Goal: Task Accomplishment & Management: Use online tool/utility

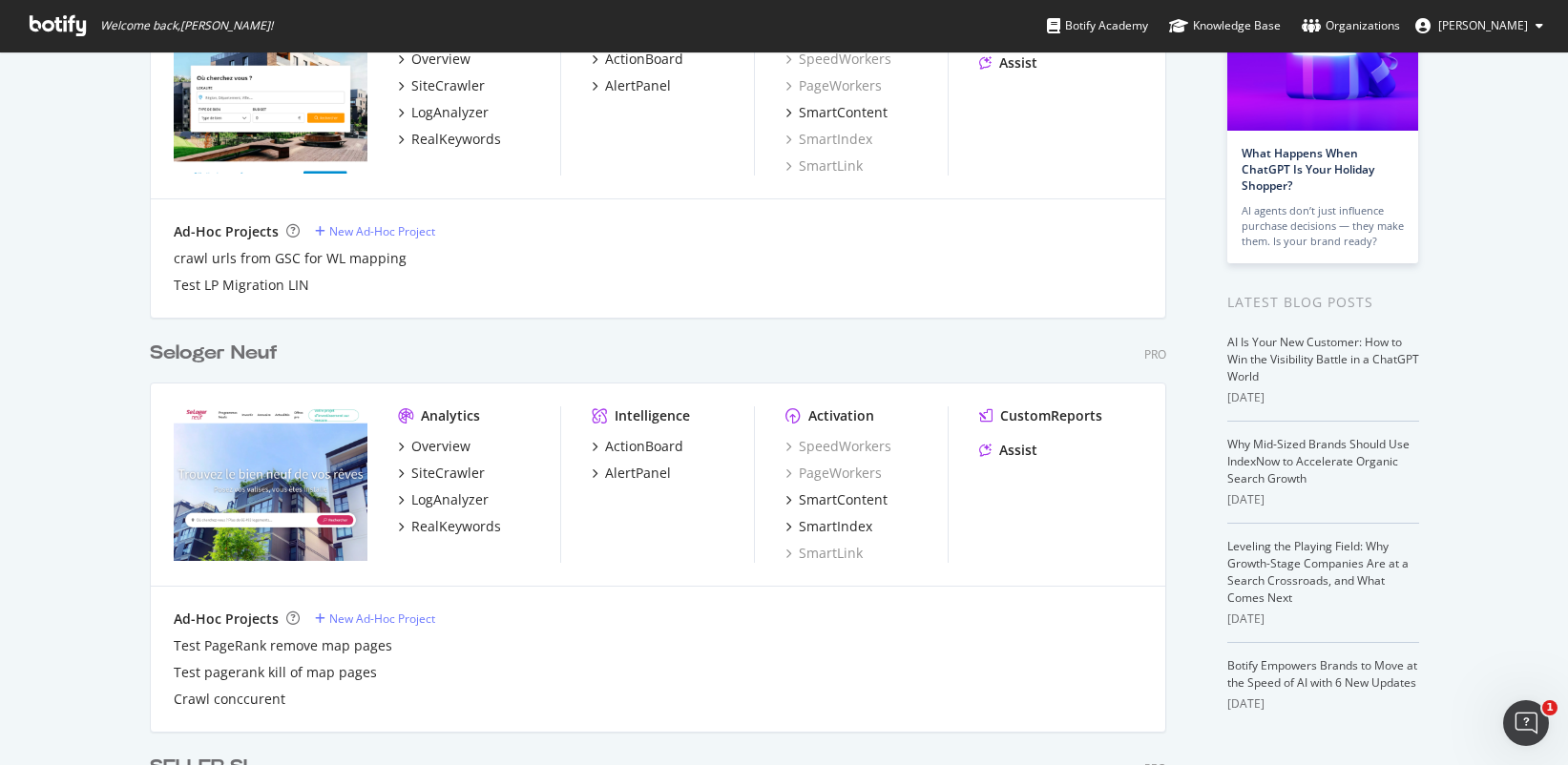
scroll to position [5390, 1017]
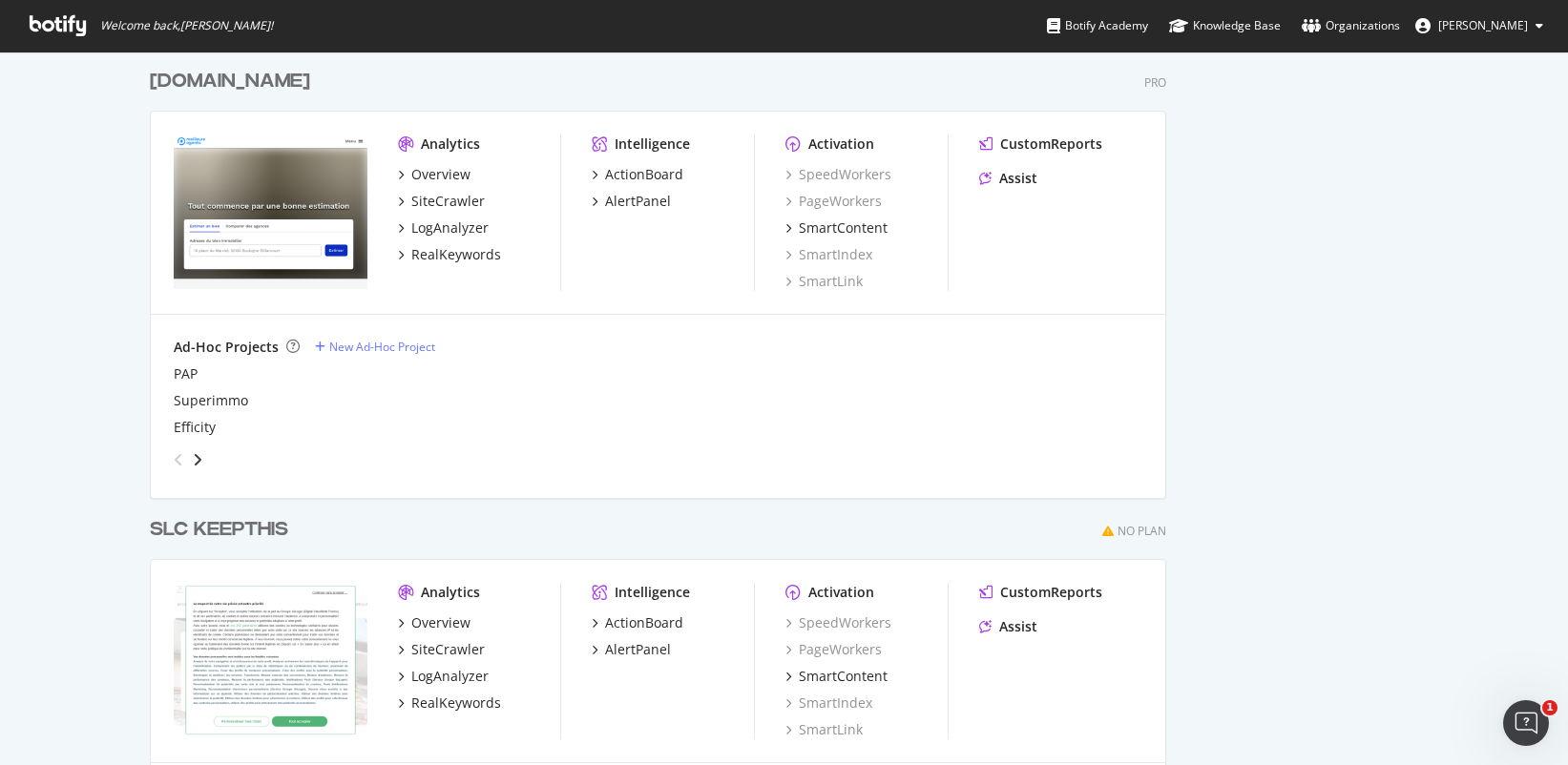
scroll to position [4976, 0]
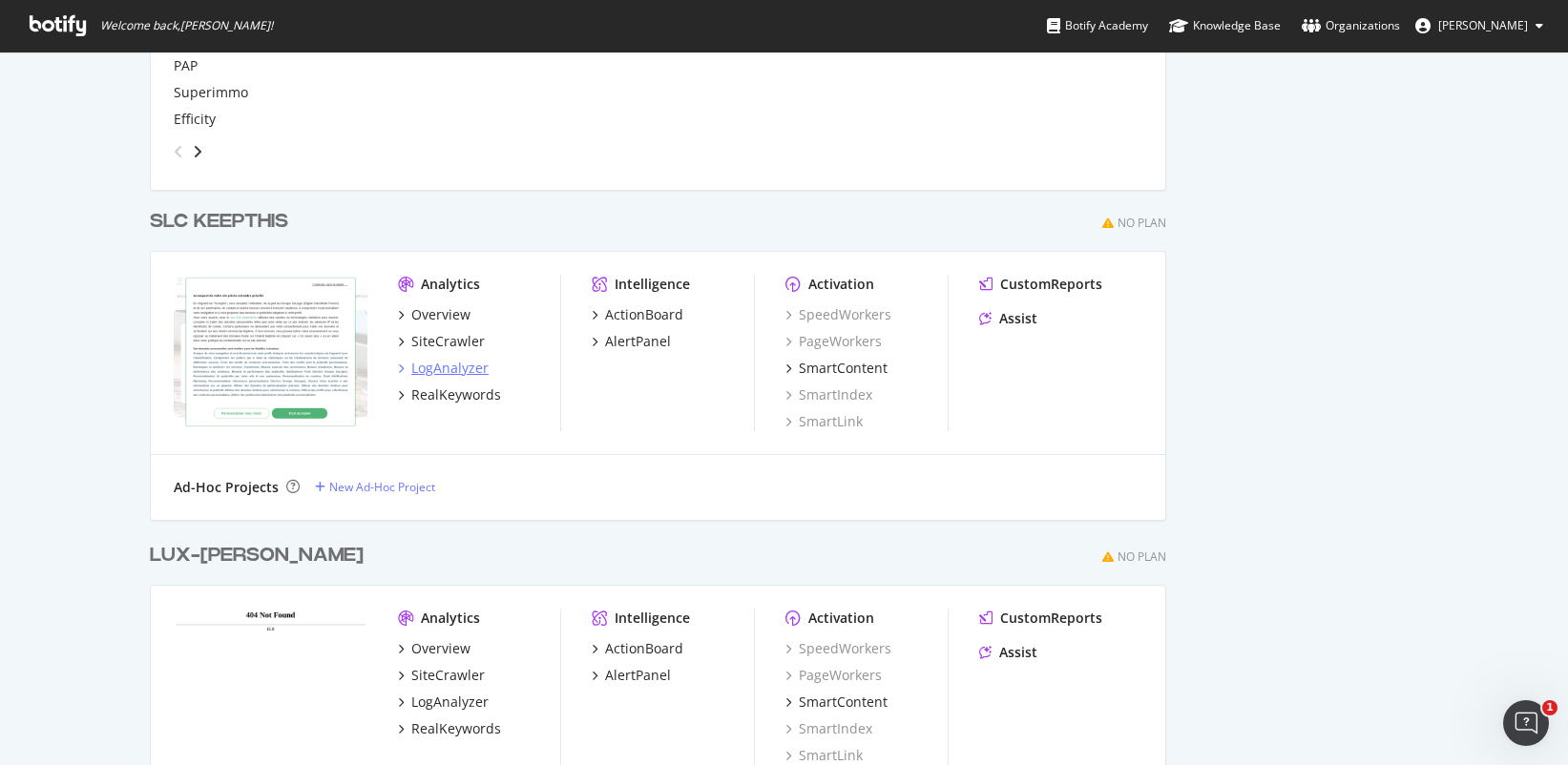
click at [441, 366] on div "LogAnalyzer" at bounding box center [450, 368] width 78 height 19
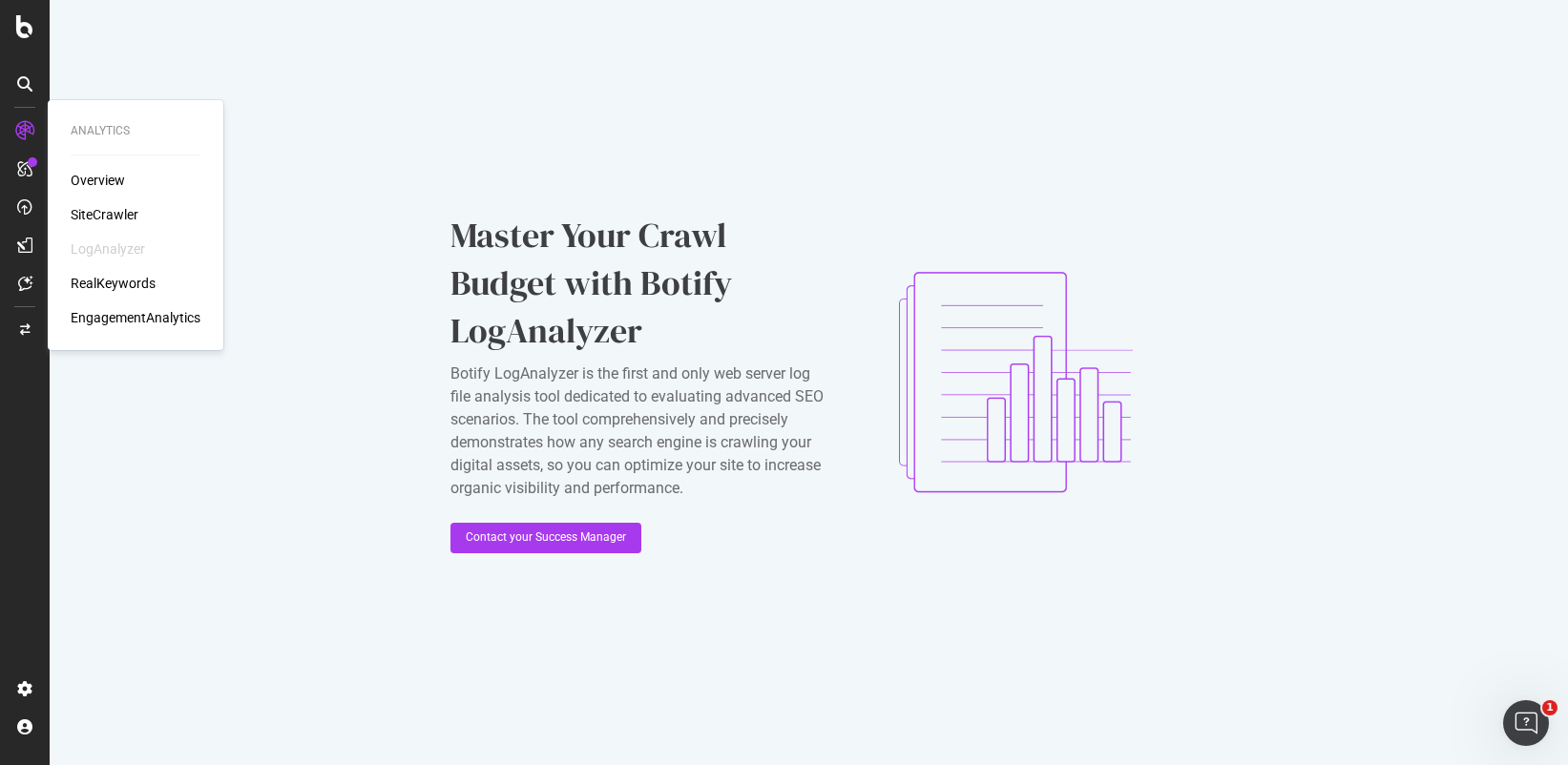
click at [98, 215] on div "SiteCrawler" at bounding box center [105, 214] width 68 height 19
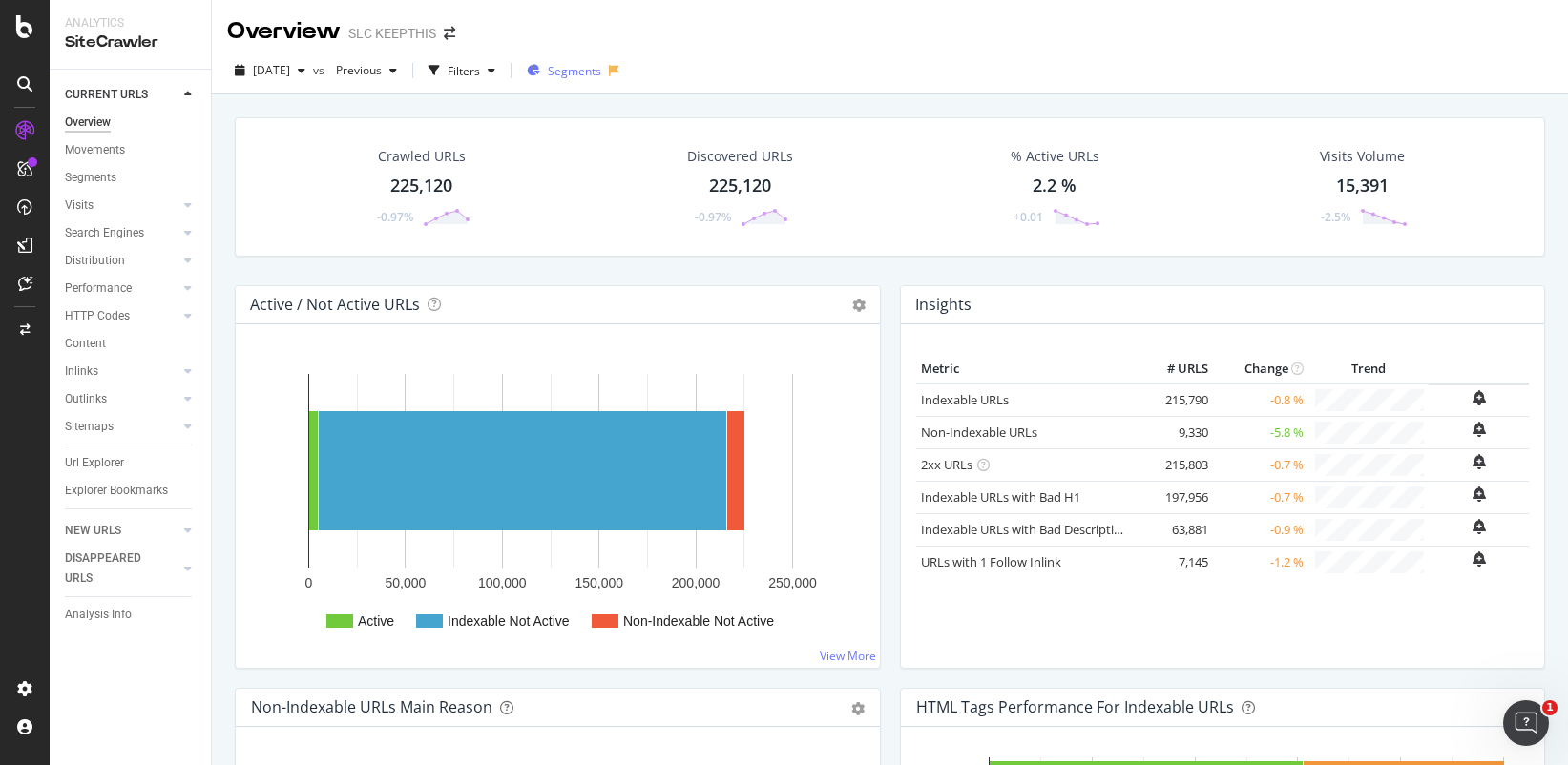
click at [601, 59] on div "Segments" at bounding box center [564, 71] width 75 height 29
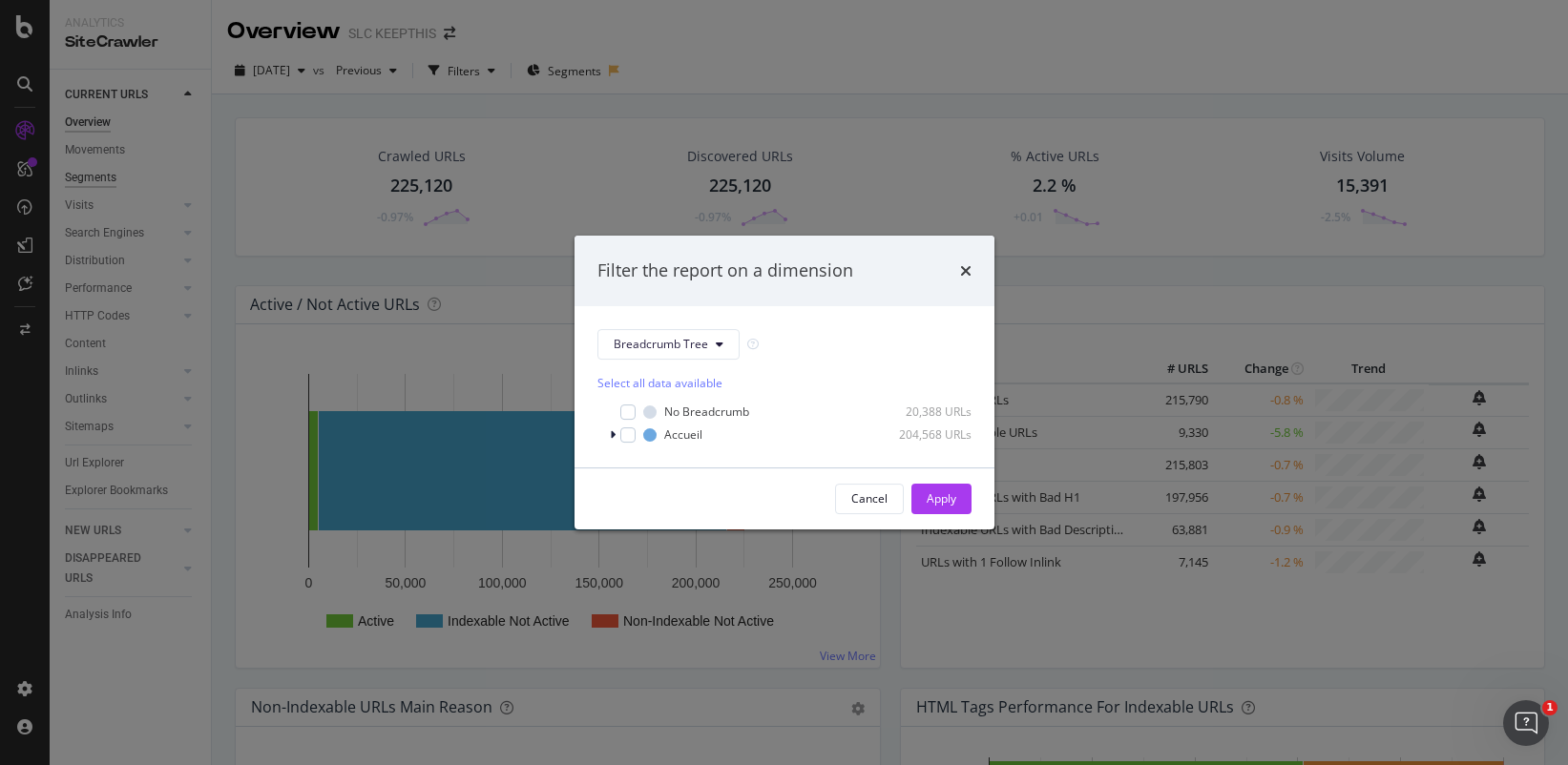
drag, startPoint x: 91, startPoint y: 209, endPoint x: 89, endPoint y: 187, distance: 22.1
click at [90, 209] on div "Filter the report on a dimension Breadcrumb Tree Select all data available No B…" at bounding box center [784, 382] width 1568 height 765
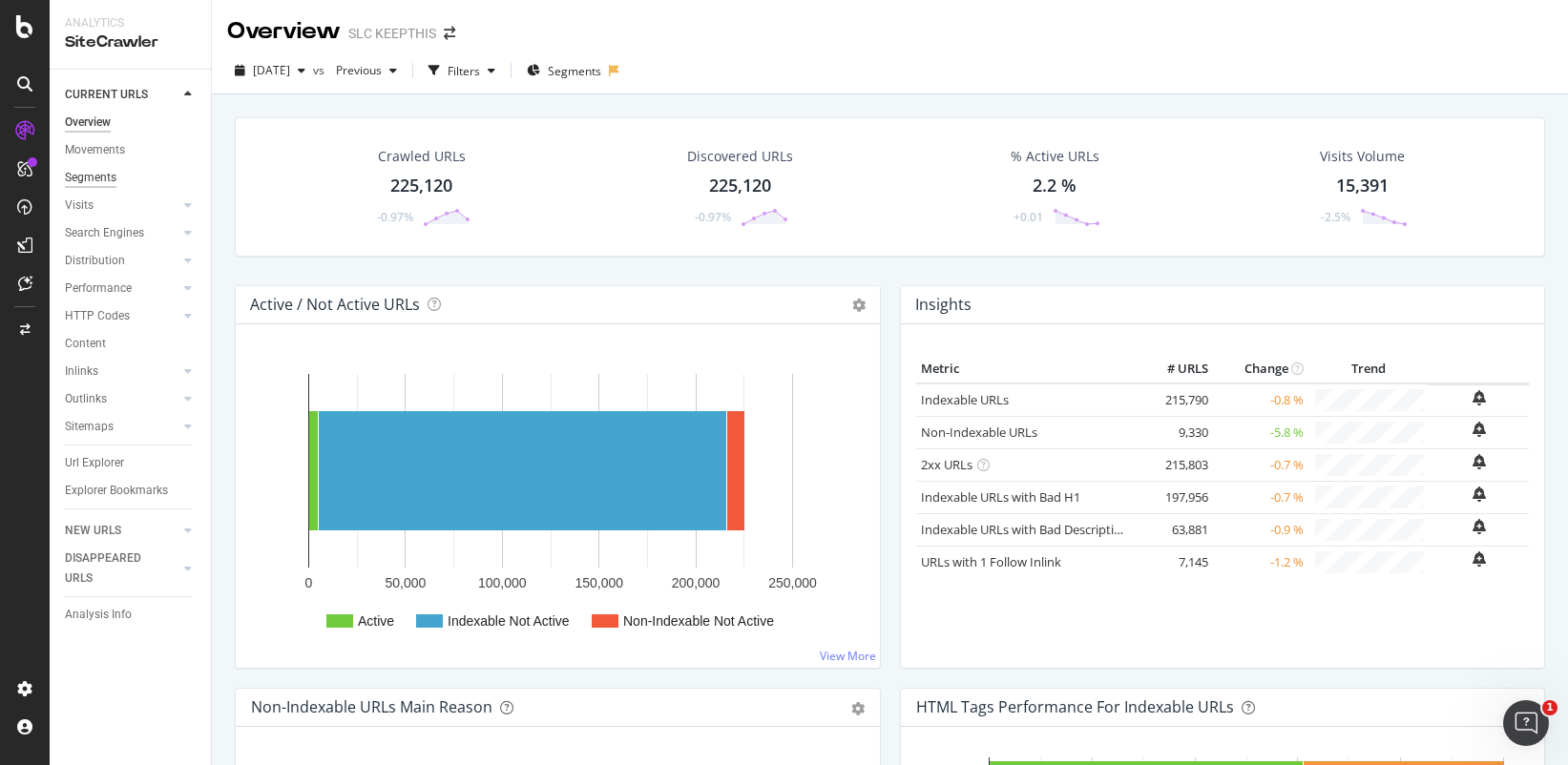
click at [94, 174] on div "Segments" at bounding box center [91, 178] width 52 height 20
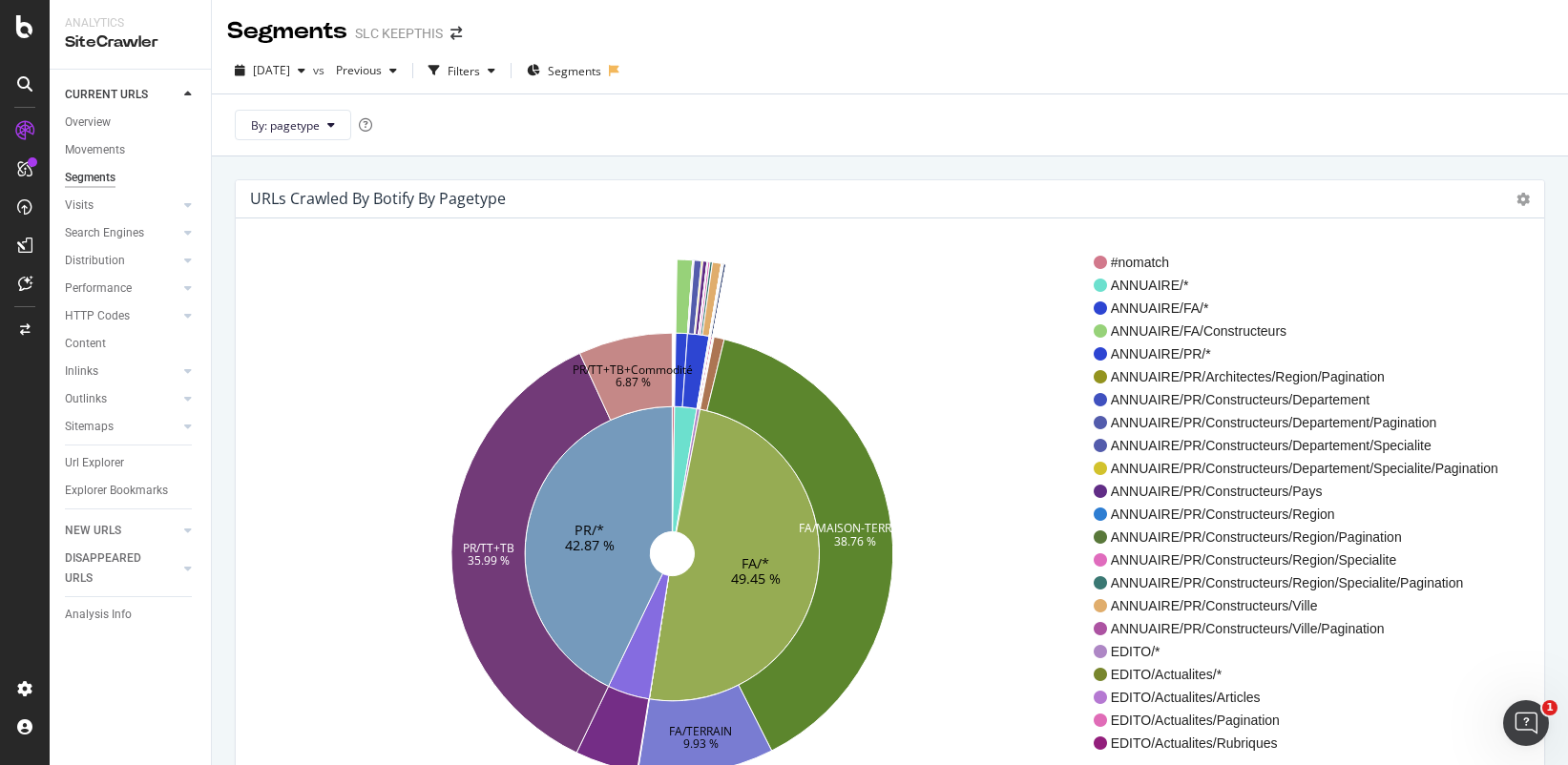
click at [652, 547] on icon "FA/* 49.45 % PR/* 42.87 % FA/MAISON-TERRAIN 38.76 % FA/TERRAIN 9.93 % PR/TT+TB …" at bounding box center [672, 554] width 843 height 589
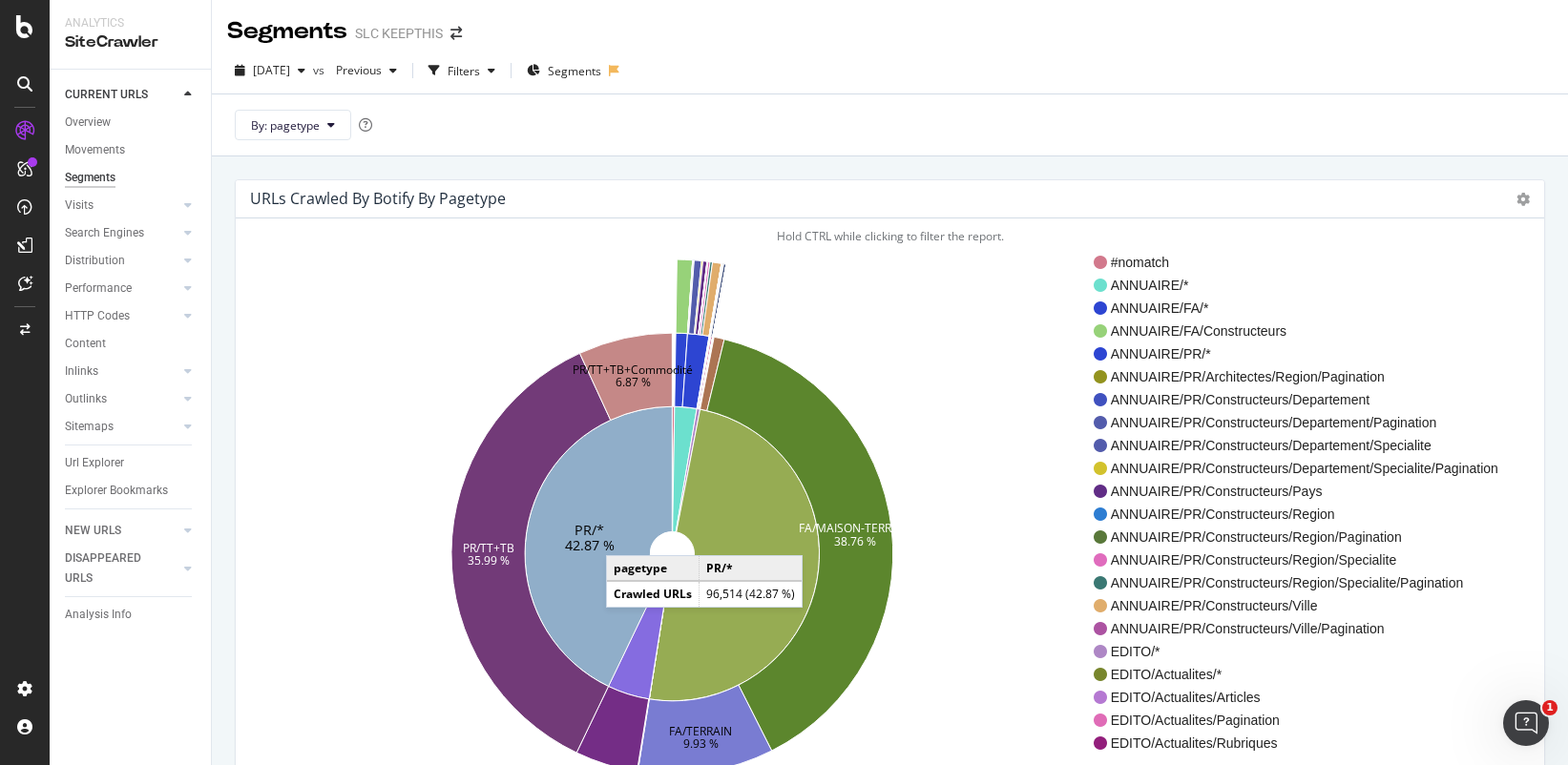
click at [619, 521] on icon at bounding box center [599, 546] width 147 height 280
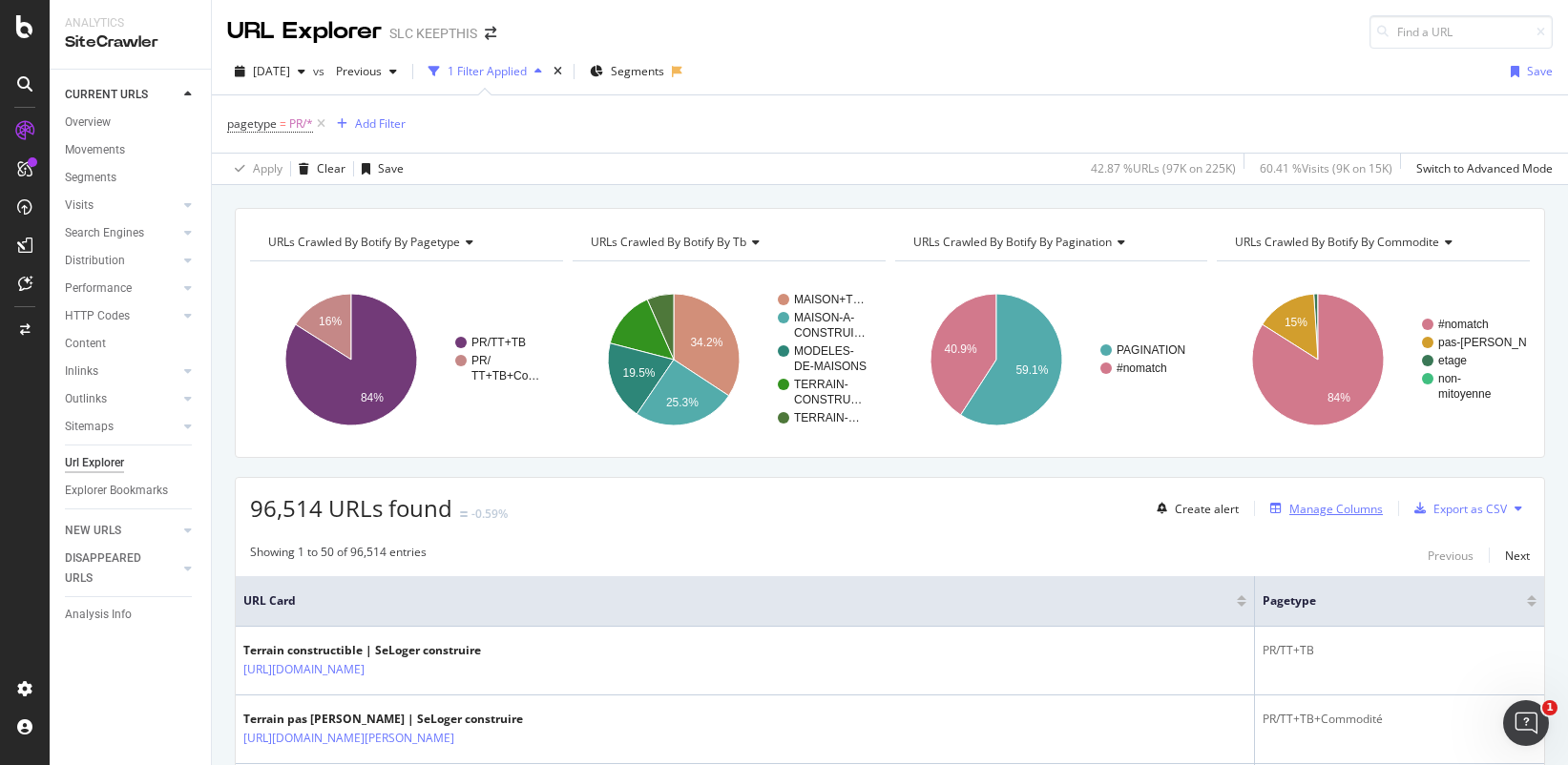
click at [1289, 511] on div "Manage Columns" at bounding box center [1336, 509] width 94 height 16
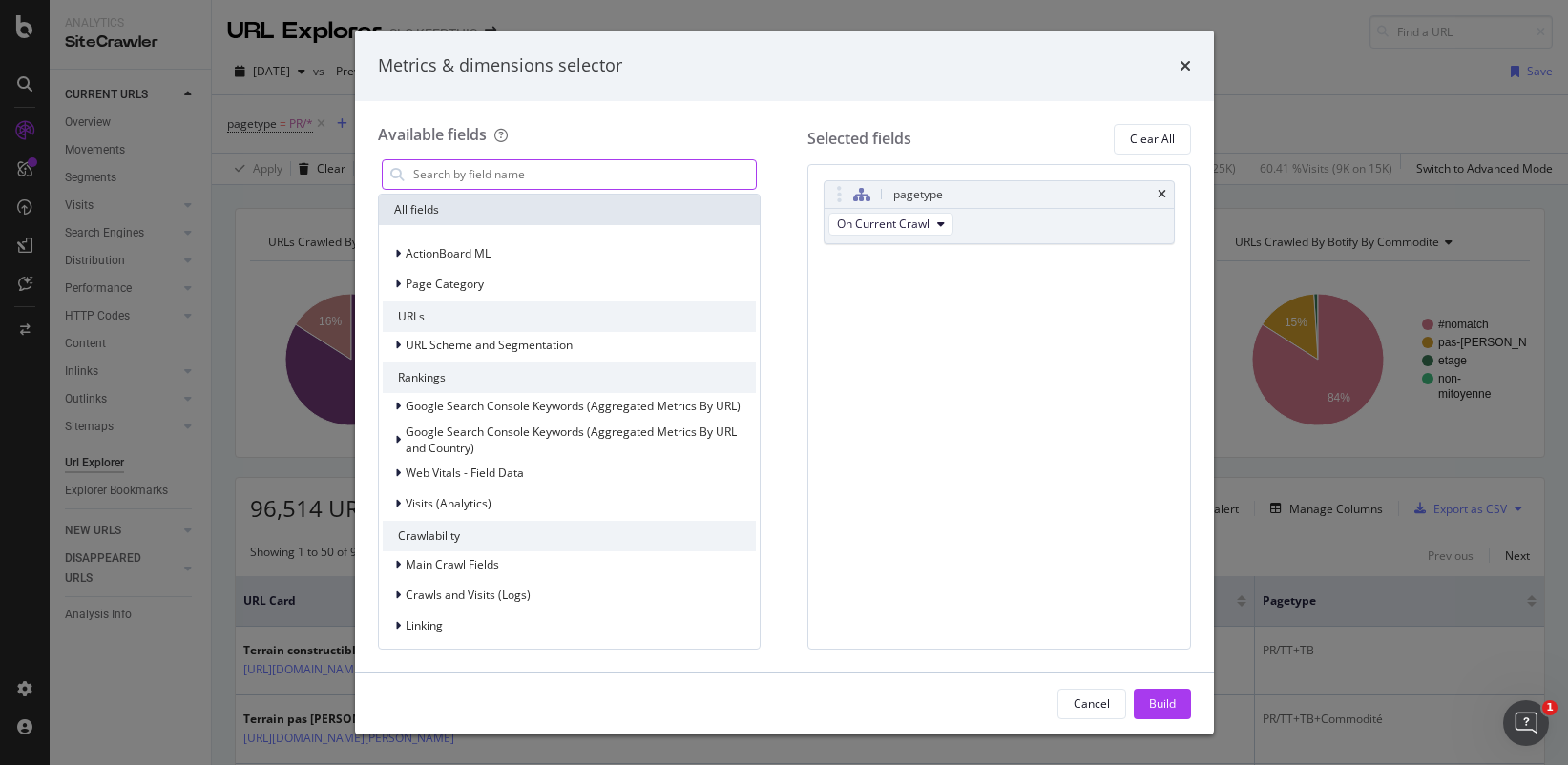
click at [442, 177] on input "modal" at bounding box center [584, 174] width 346 height 29
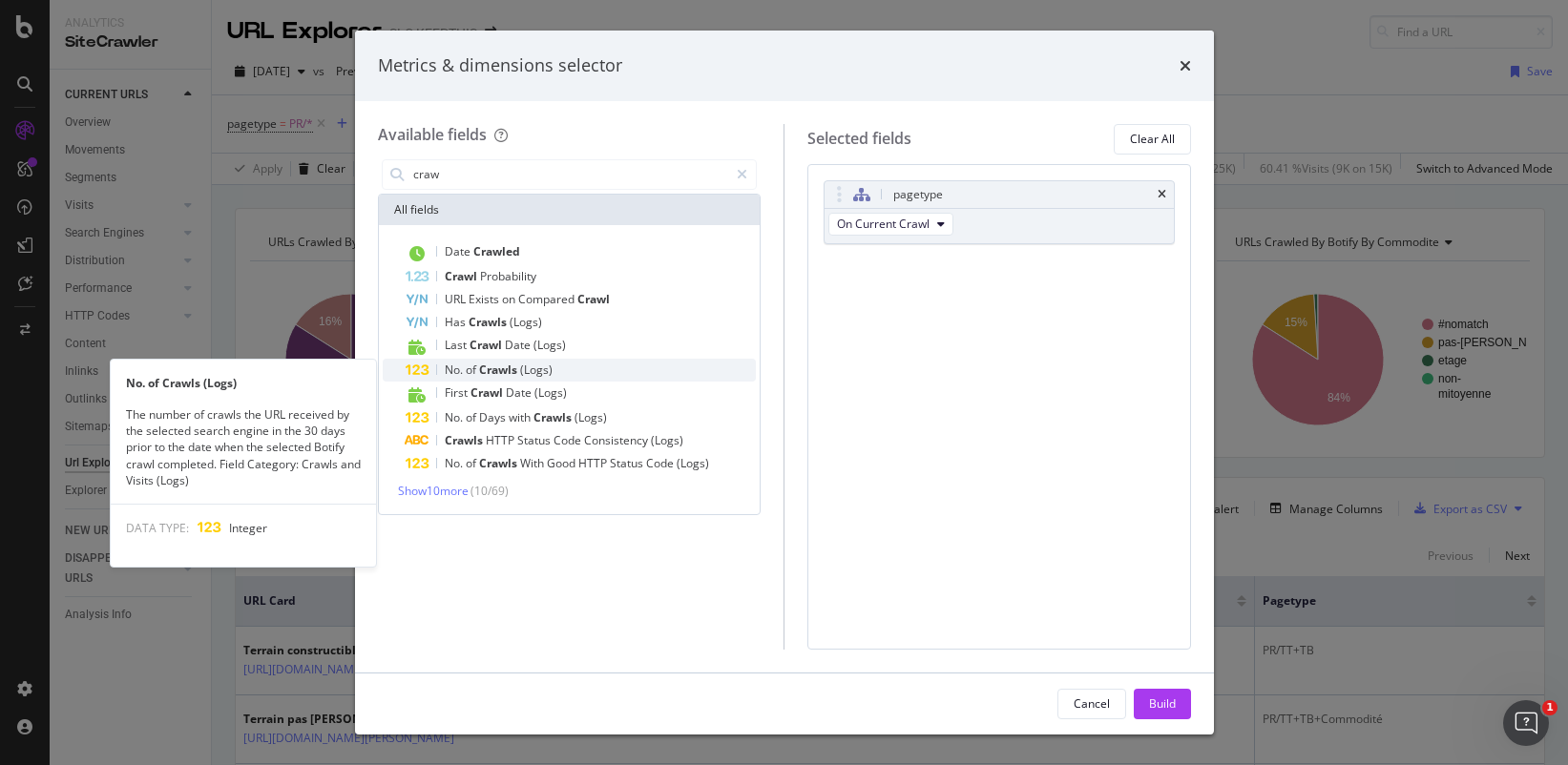
click at [568, 369] on div "No. of Crawls (Logs)" at bounding box center [581, 370] width 351 height 23
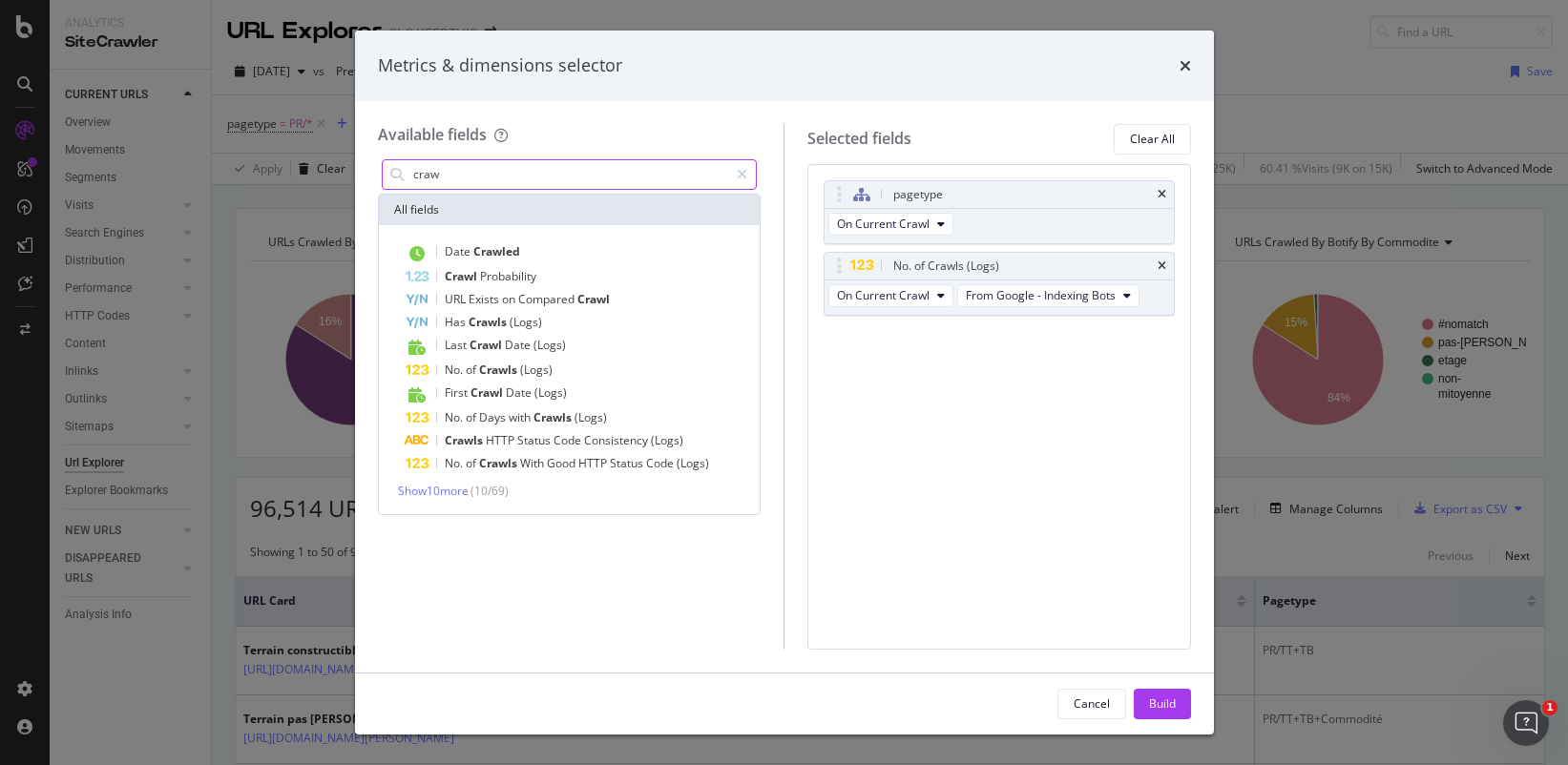
click at [446, 174] on input "craw" at bounding box center [570, 174] width 318 height 29
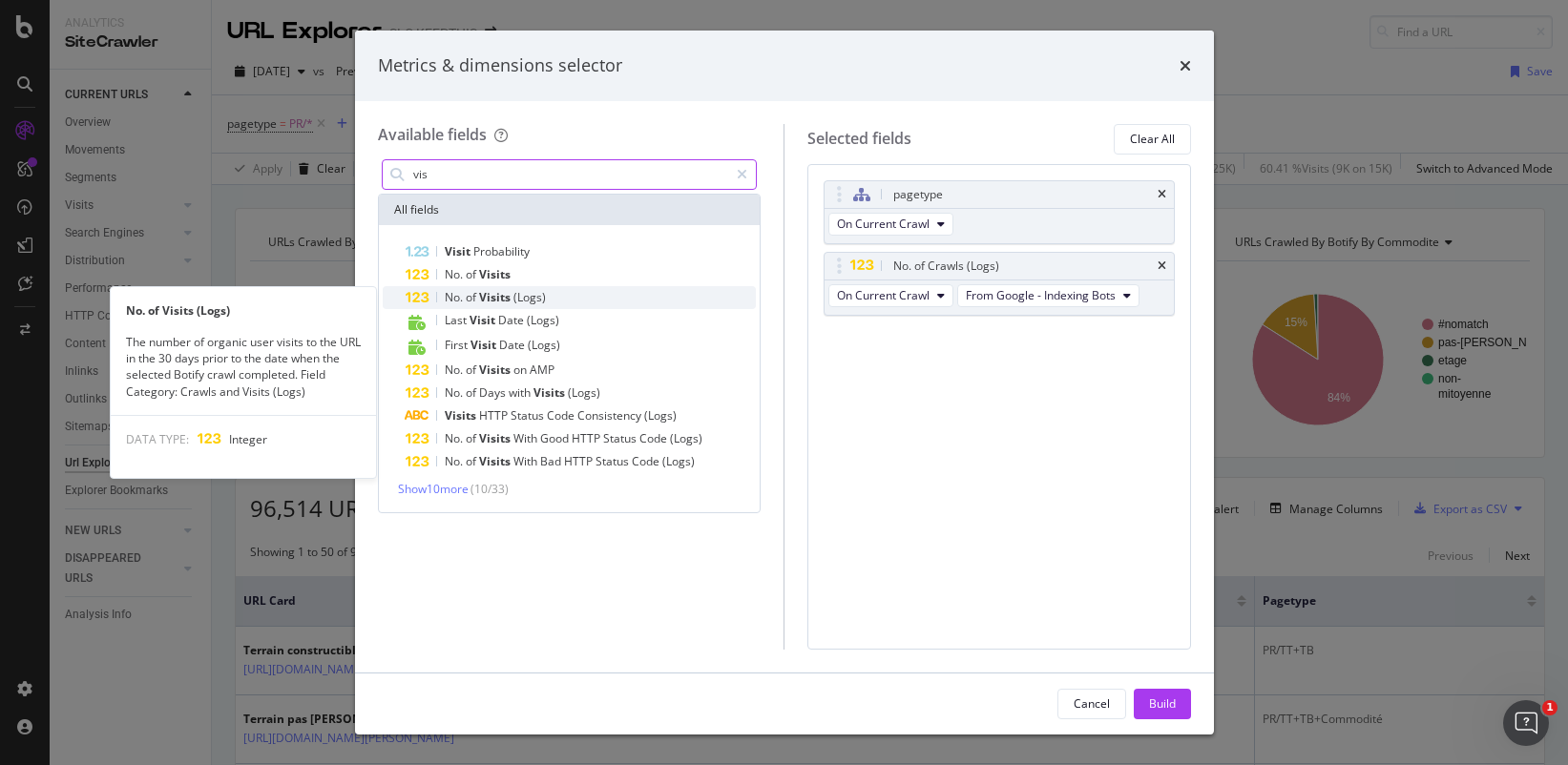
type input "vis"
click at [580, 295] on div "No. of Visits (Logs)" at bounding box center [581, 297] width 351 height 23
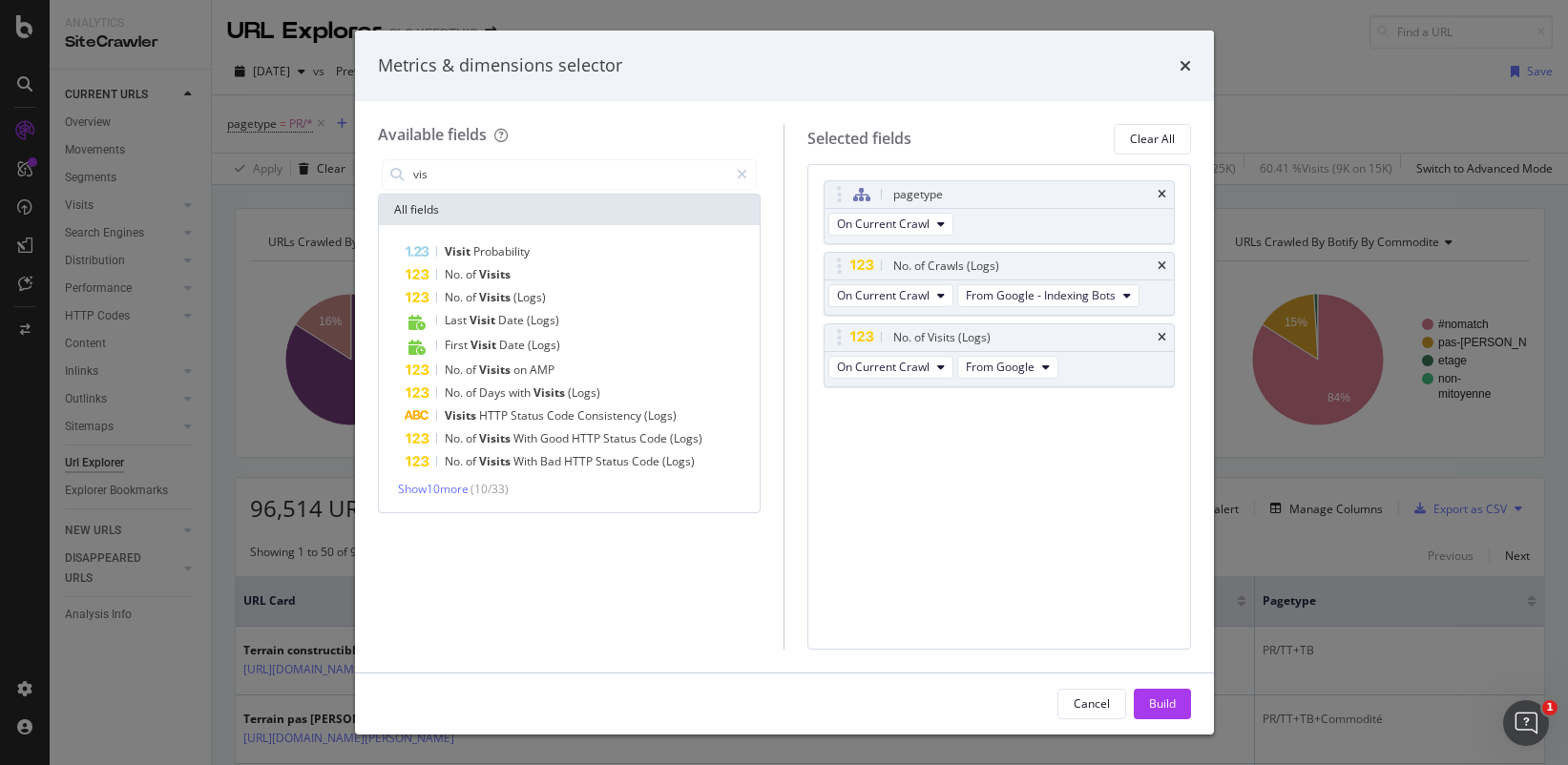
click at [1149, 696] on div "Build" at bounding box center [1162, 703] width 27 height 16
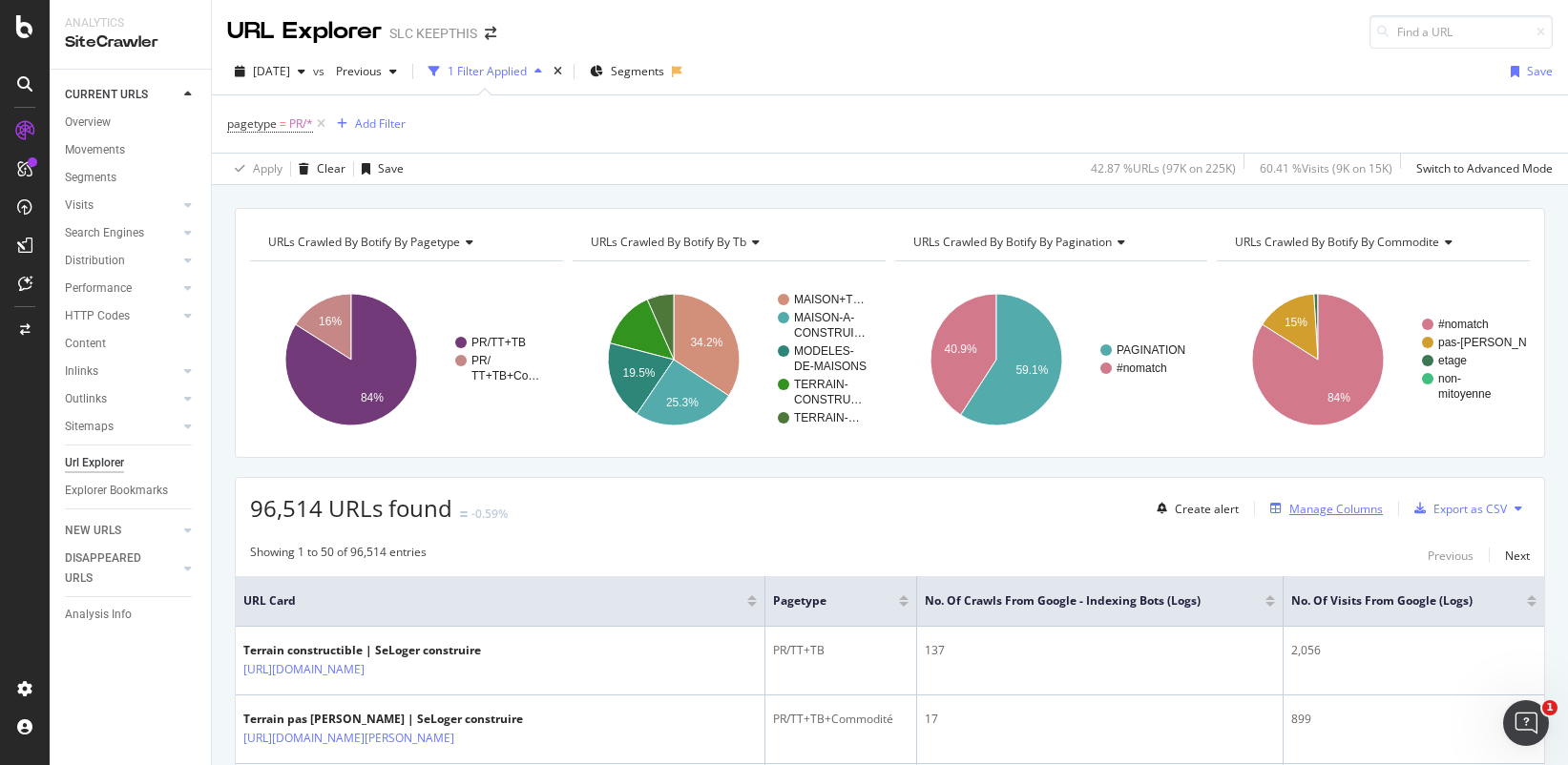
click at [1329, 509] on div "Manage Columns" at bounding box center [1336, 509] width 94 height 16
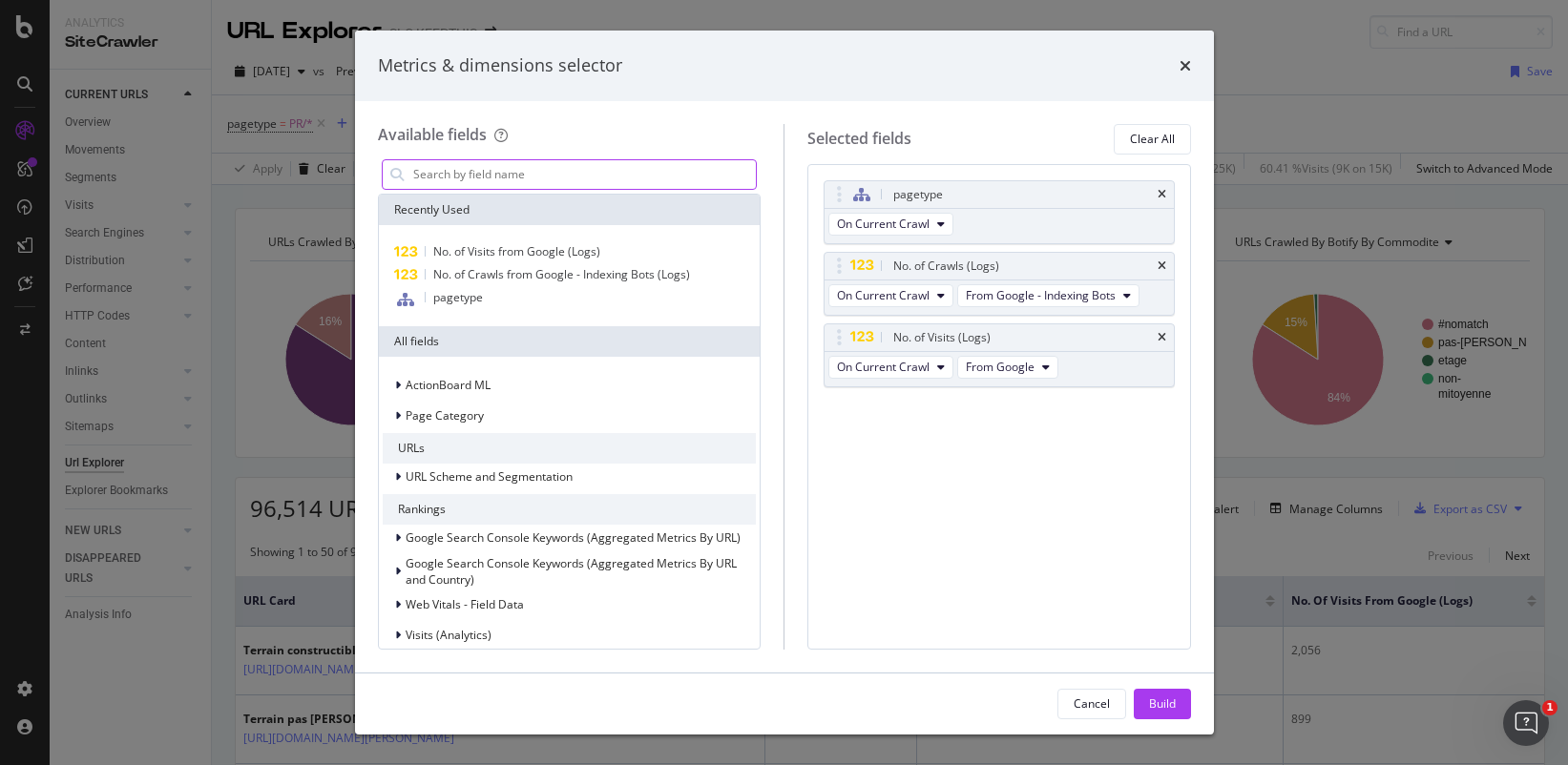
click at [603, 168] on input "modal" at bounding box center [584, 174] width 346 height 29
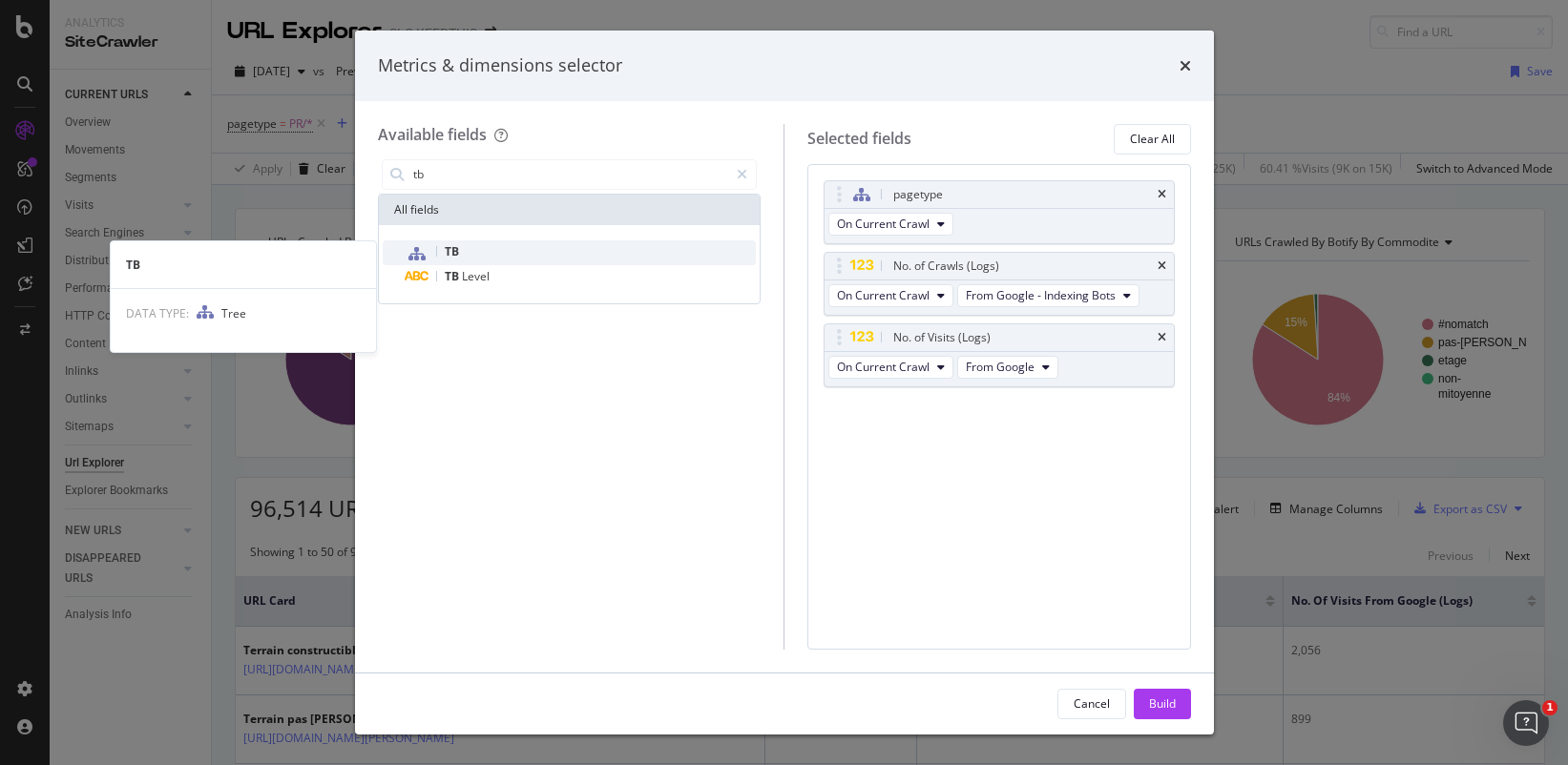
click at [541, 249] on div "TB" at bounding box center [581, 252] width 351 height 25
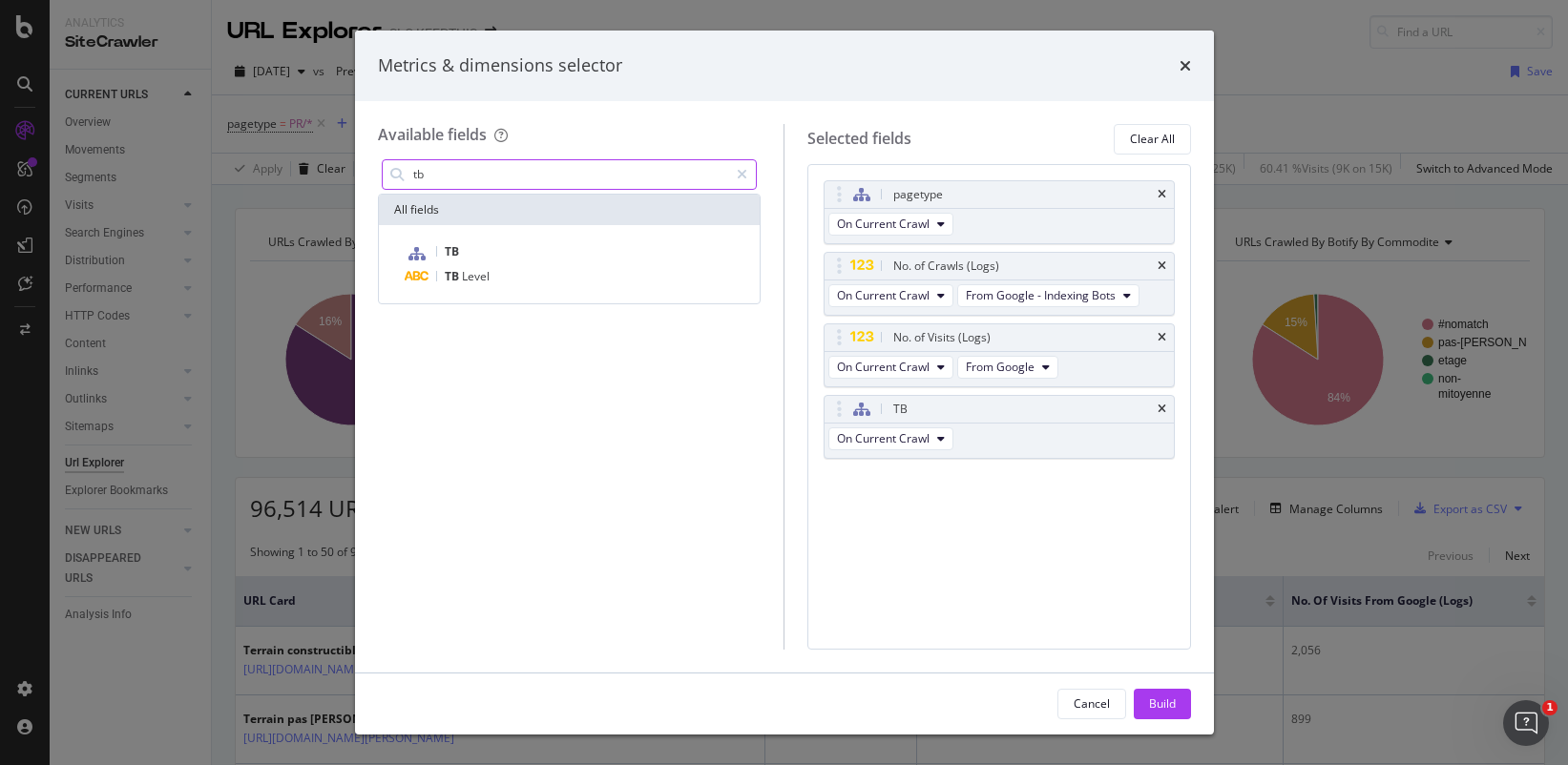
click at [477, 172] on input "tb" at bounding box center [570, 174] width 318 height 29
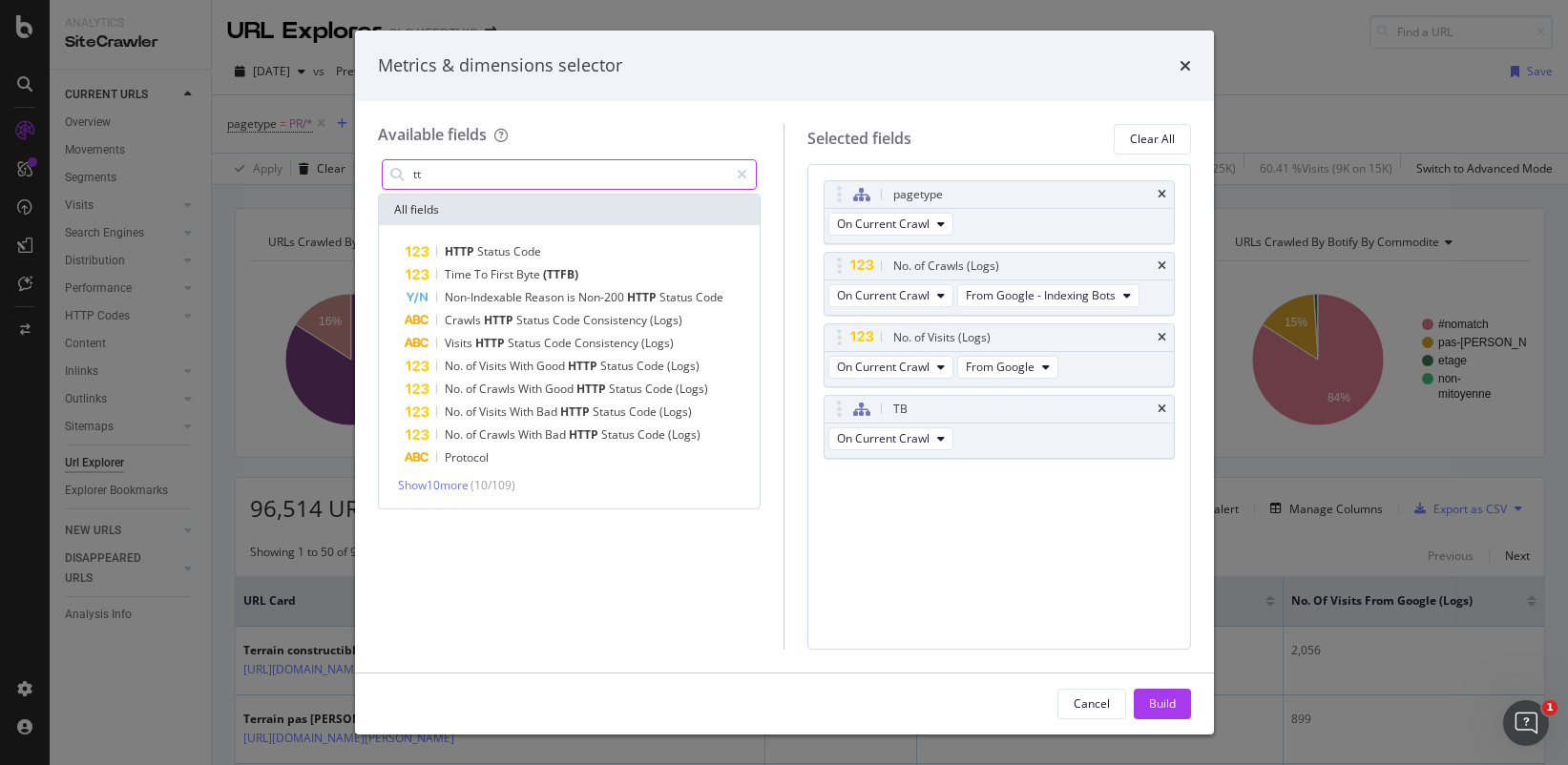
type input "tt"
click at [1343, 545] on div "Metrics & dimensions selector Available fields tt All fields HTTP Status Code T…" at bounding box center [784, 382] width 1568 height 765
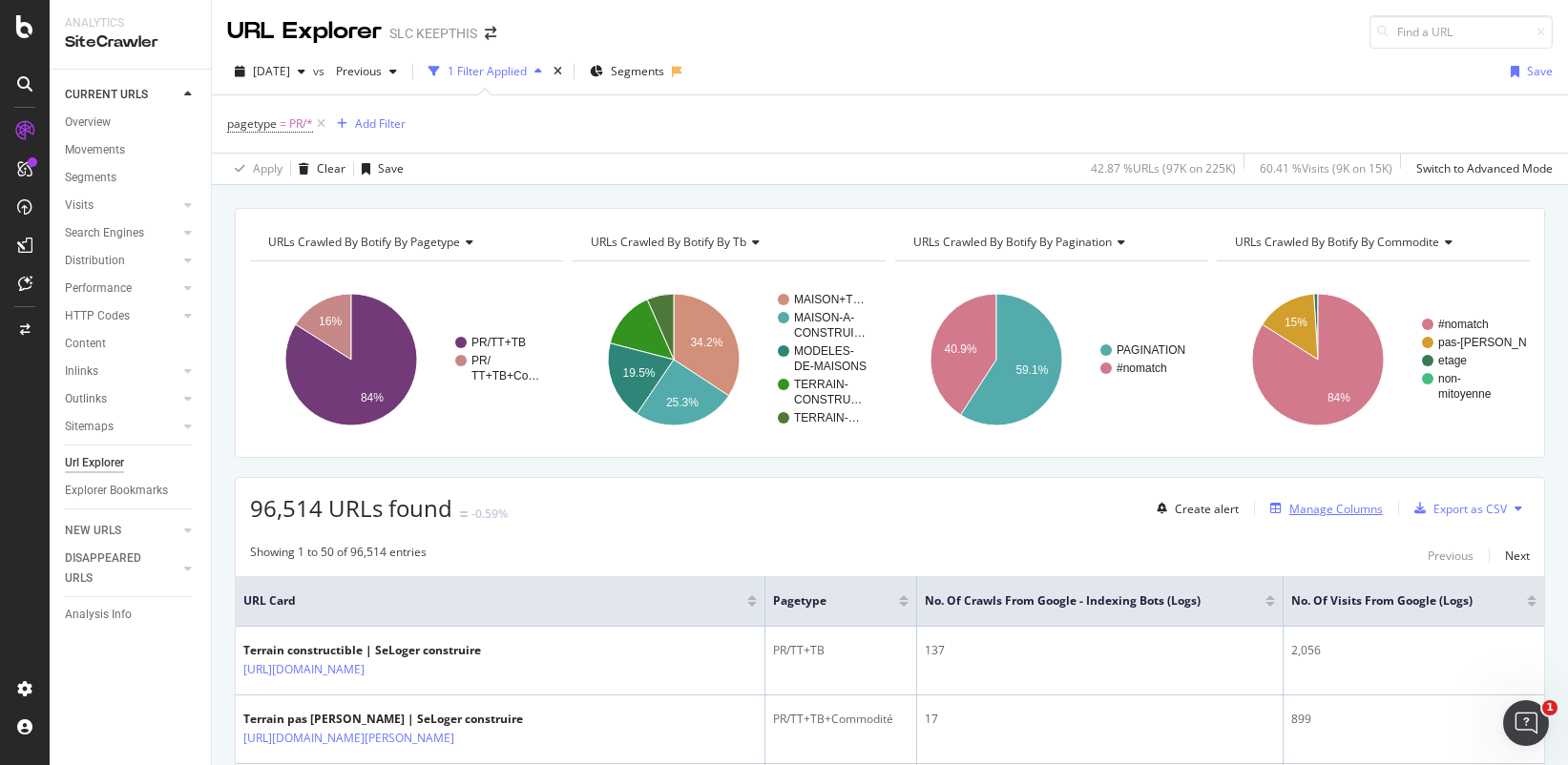
click at [1310, 513] on div "Manage Columns" at bounding box center [1336, 509] width 94 height 16
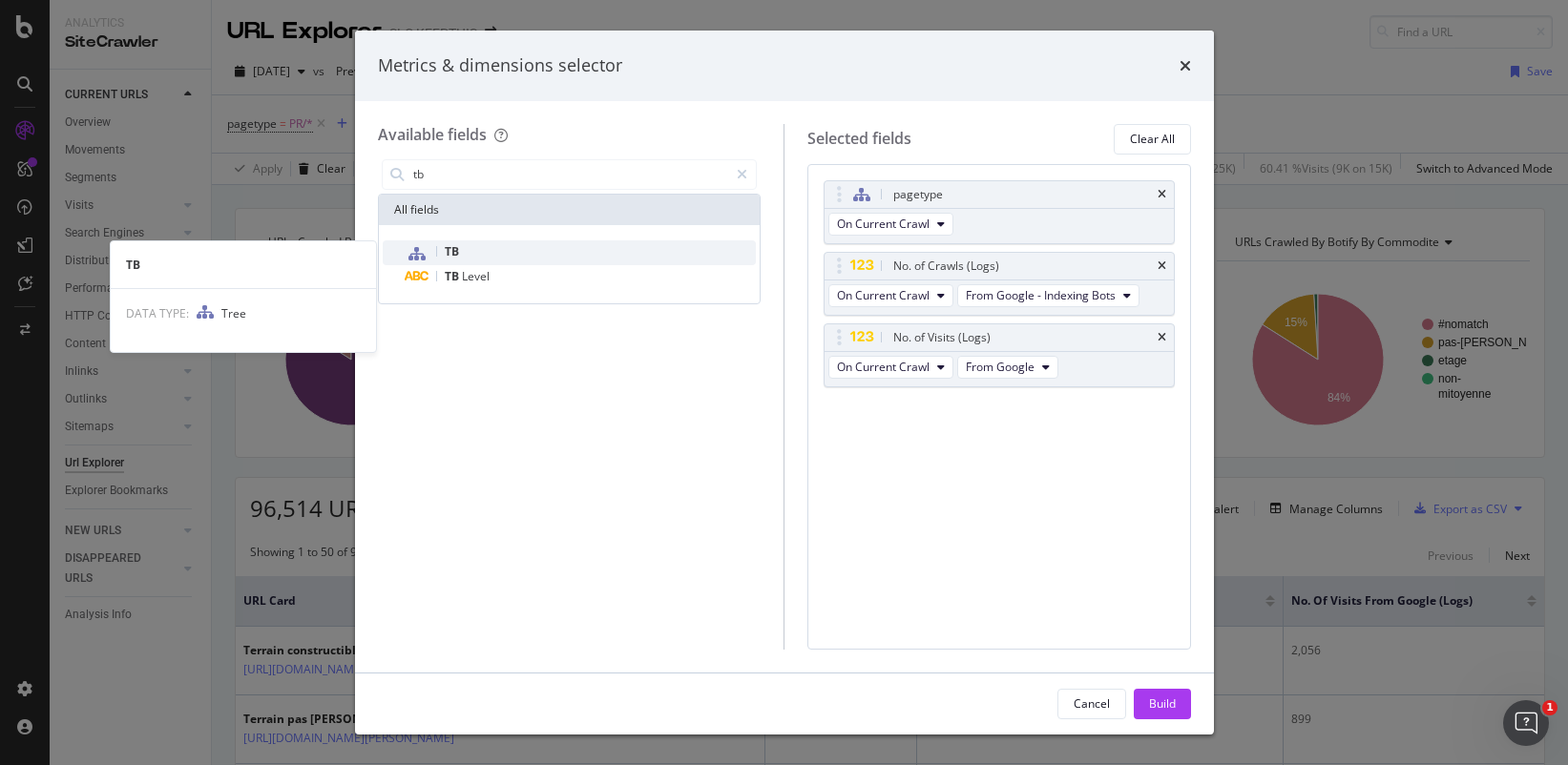
click at [521, 245] on div "TB" at bounding box center [581, 252] width 351 height 25
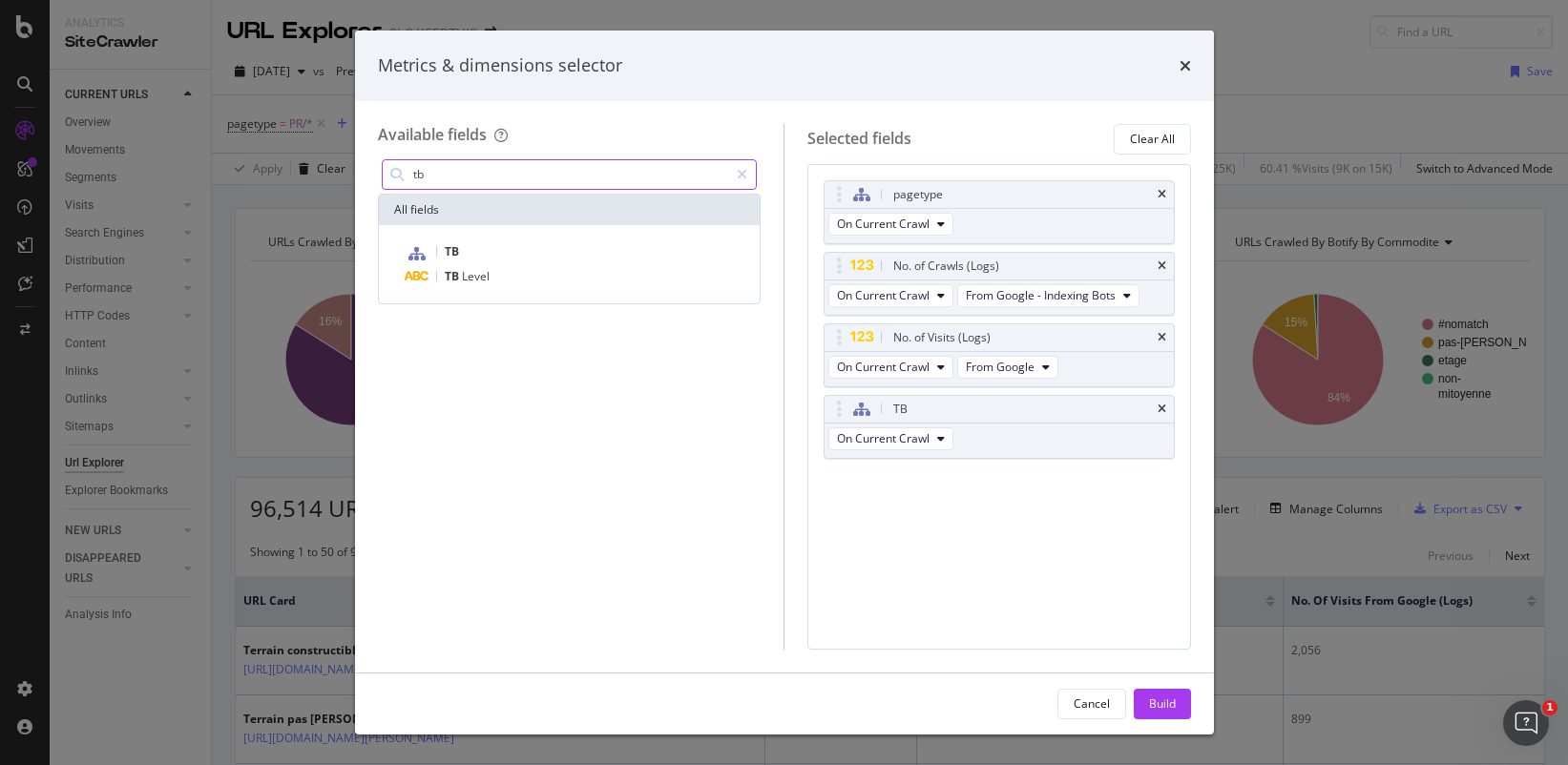
click at [508, 173] on input "tb" at bounding box center [570, 174] width 318 height 29
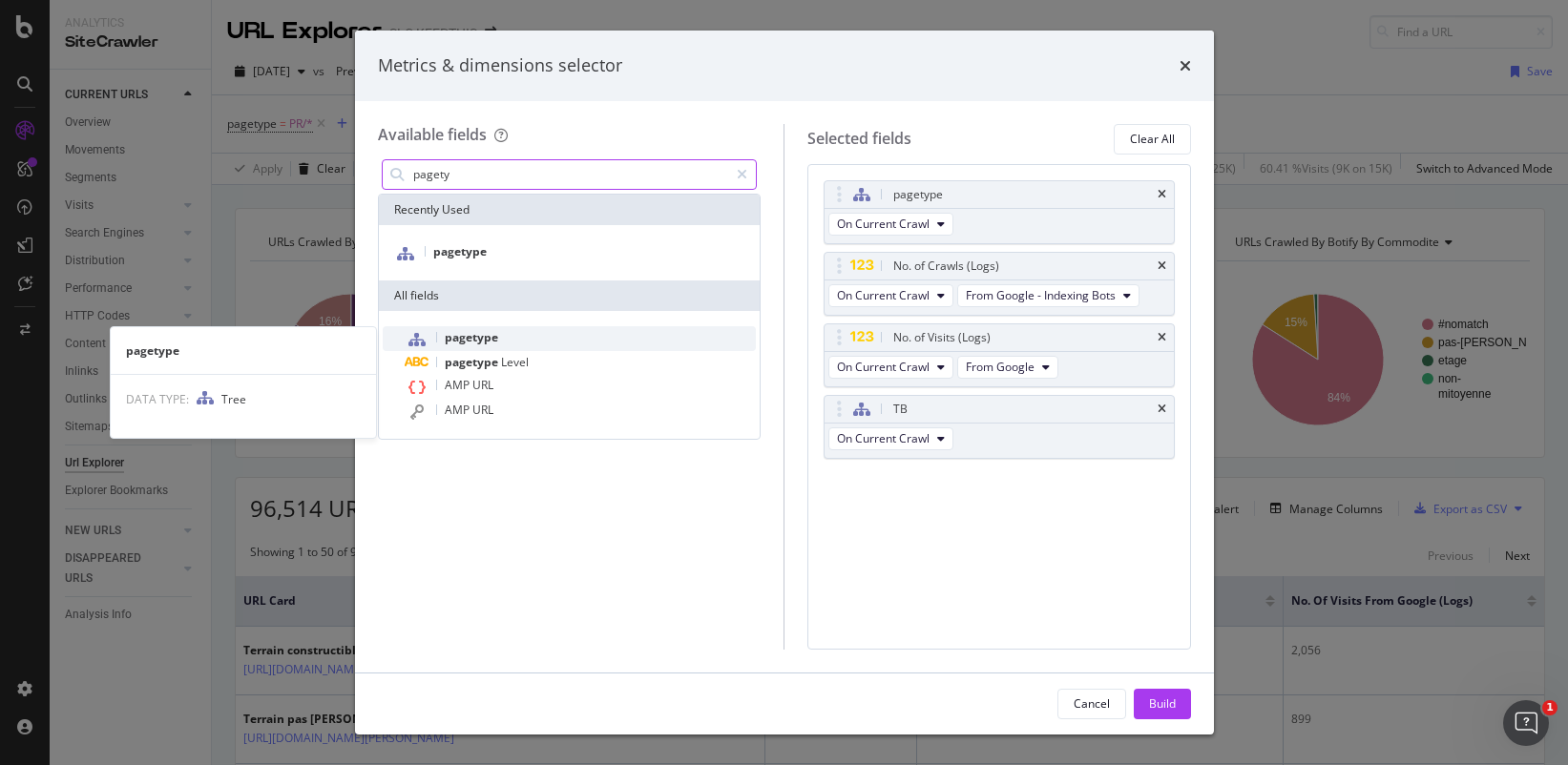
type input "pagety"
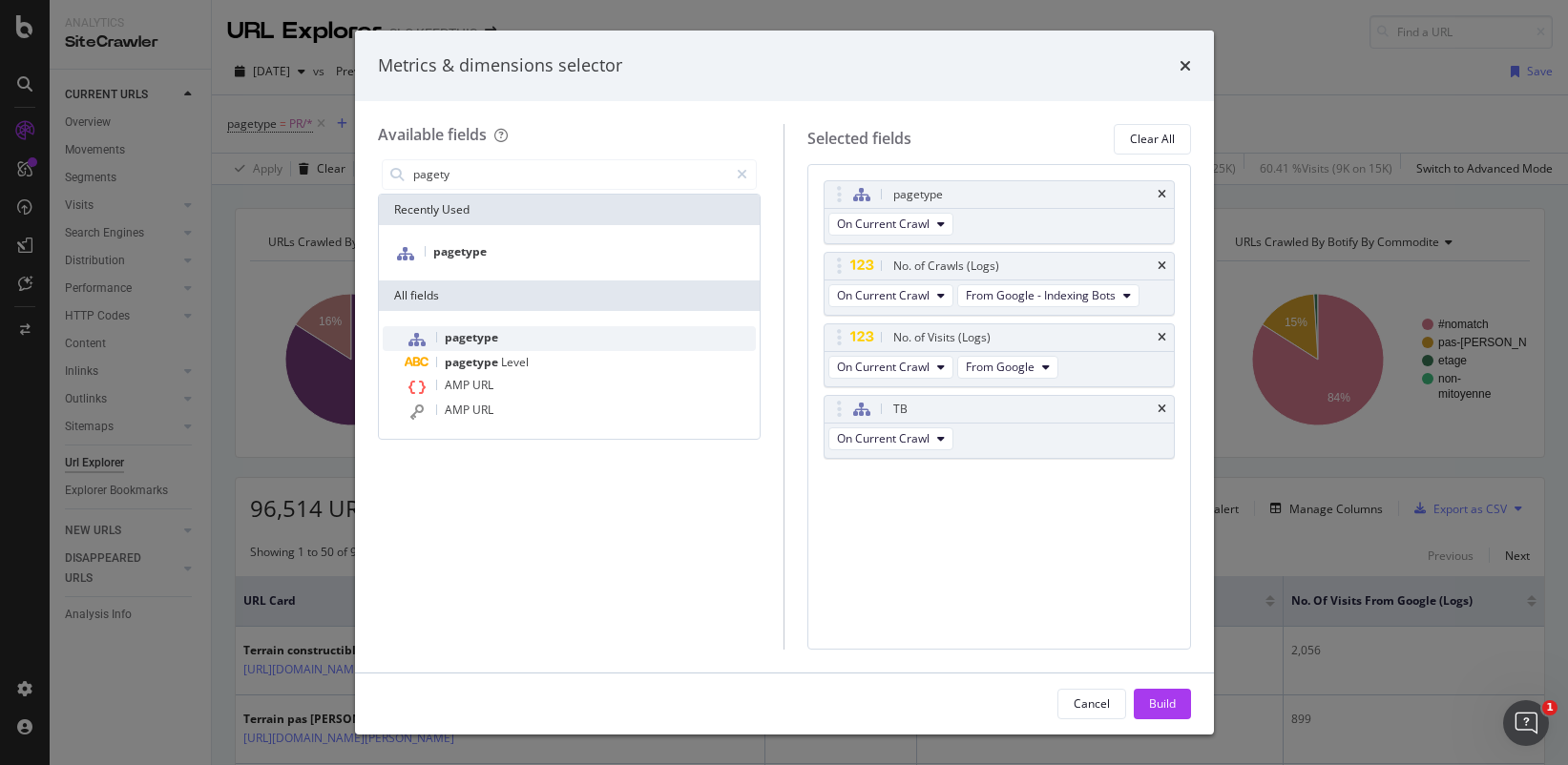
click at [499, 331] on div "pagetype" at bounding box center [581, 339] width 351 height 25
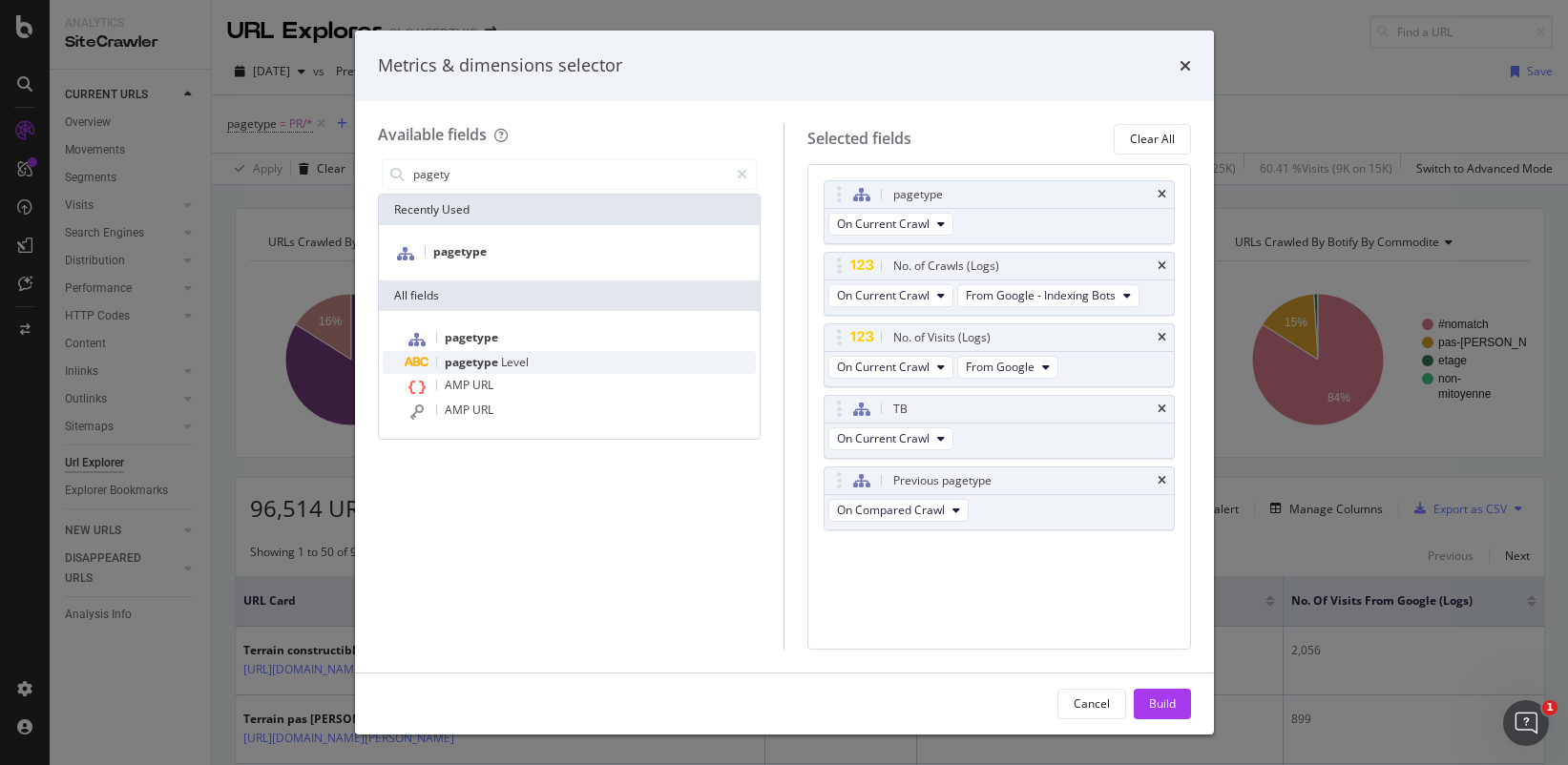
click at [526, 355] on span "Level" at bounding box center [515, 362] width 28 height 16
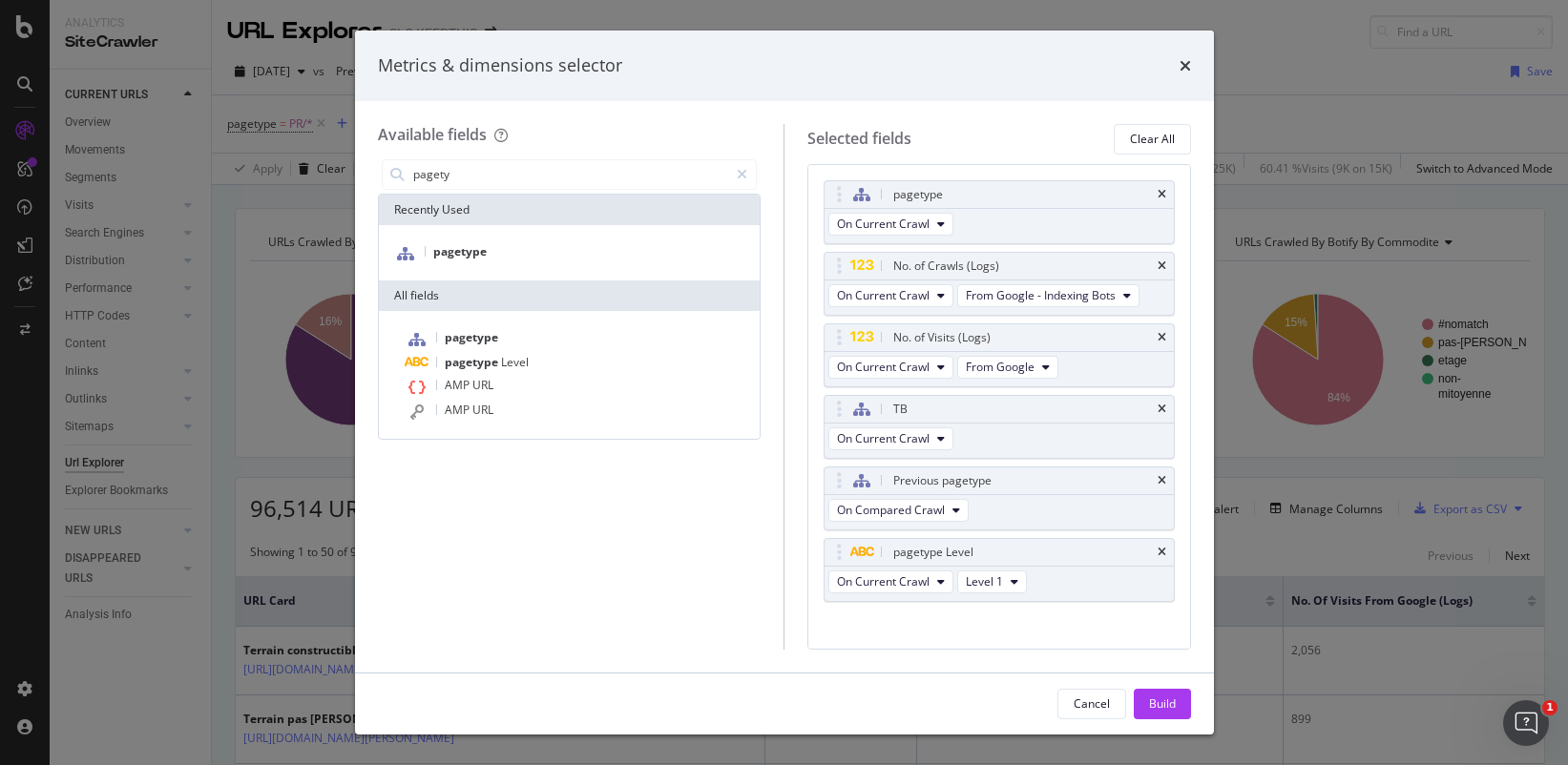
click at [1164, 707] on div "Build" at bounding box center [1162, 703] width 27 height 16
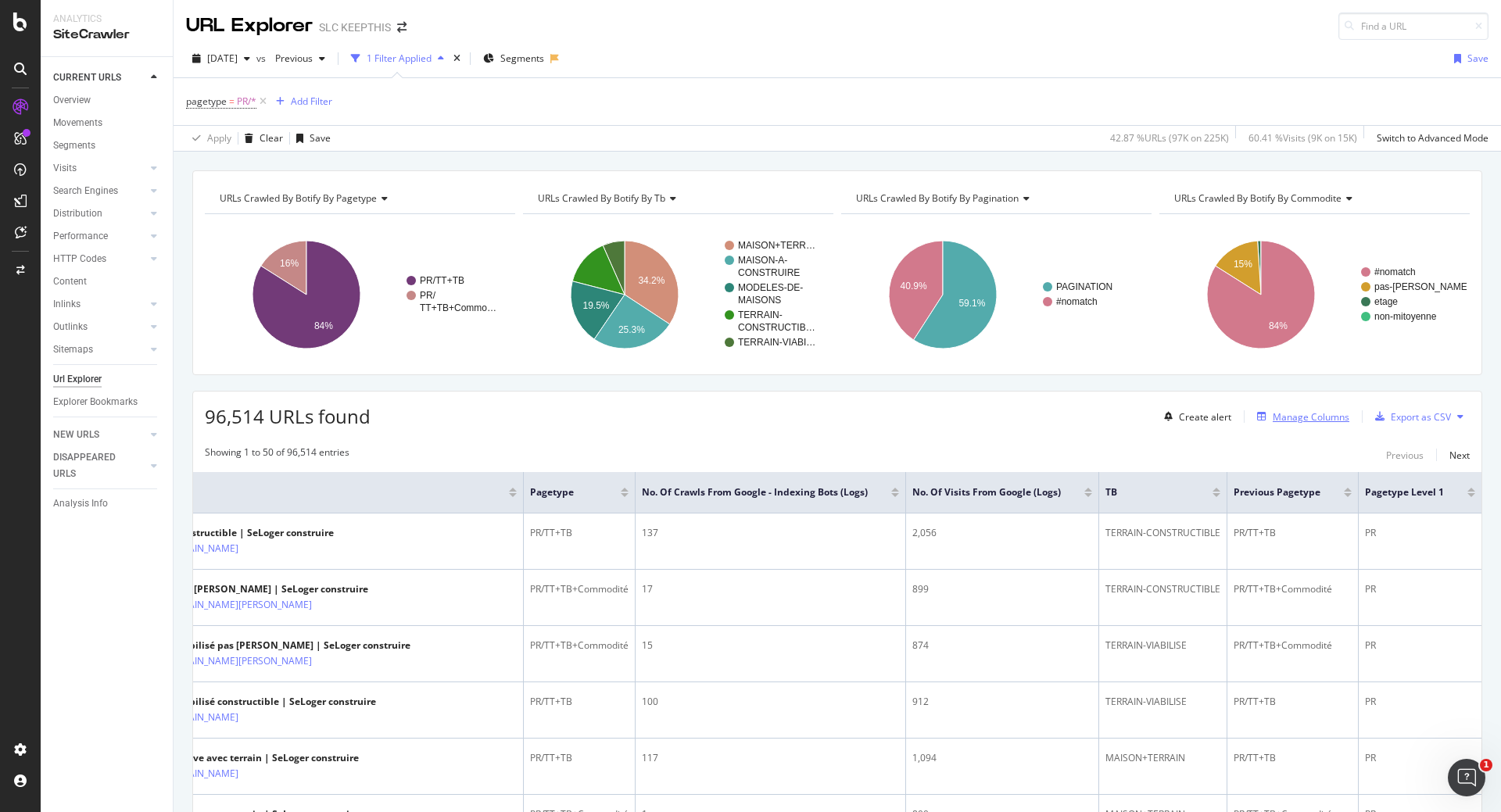
click at [1277, 411] on div "Manage Columns" at bounding box center [1311, 417] width 77 height 13
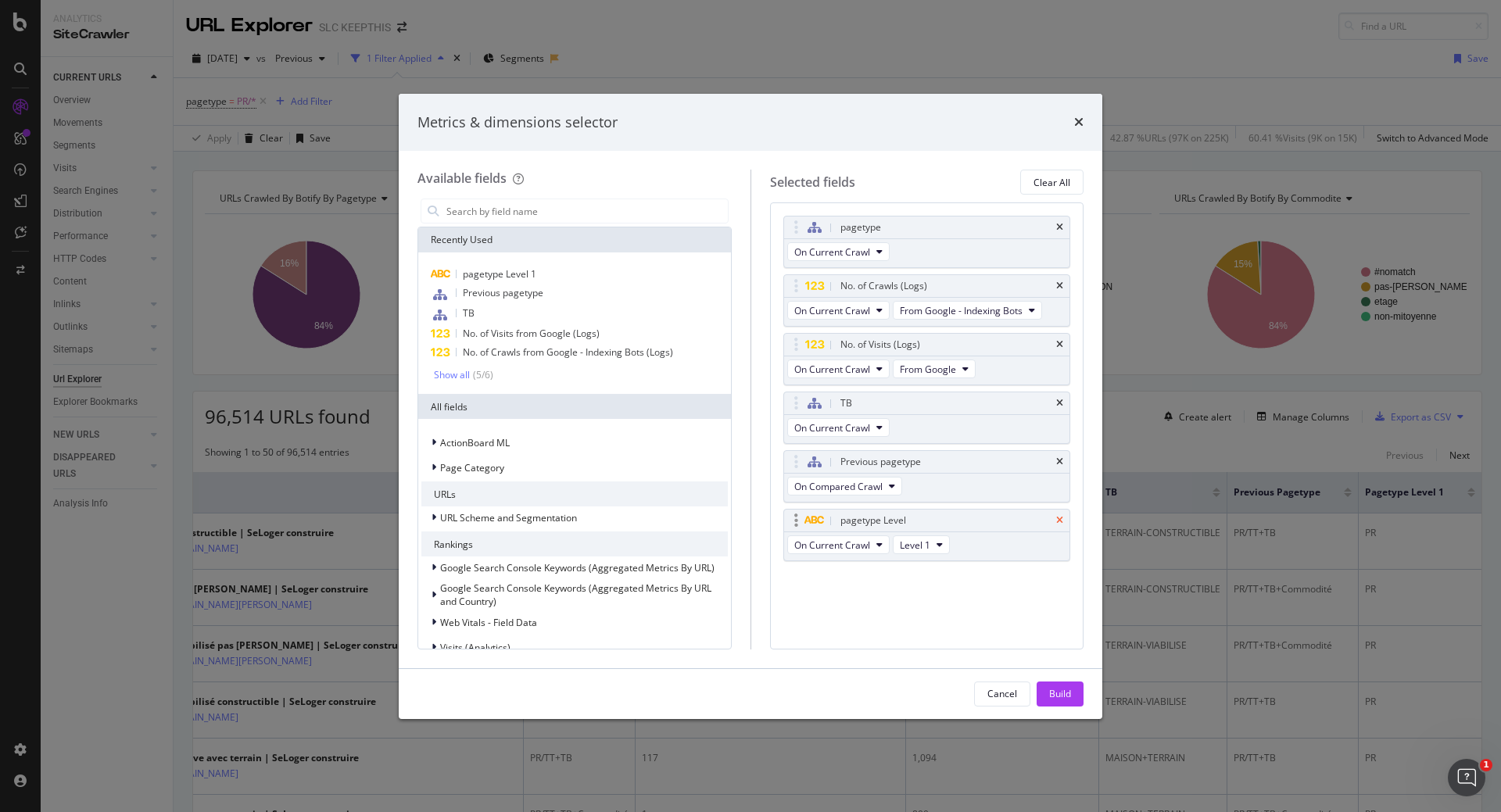
click at [1063, 520] on icon "times" at bounding box center [1059, 520] width 7 height 9
click at [1064, 626] on div "Build" at bounding box center [1059, 694] width 22 height 13
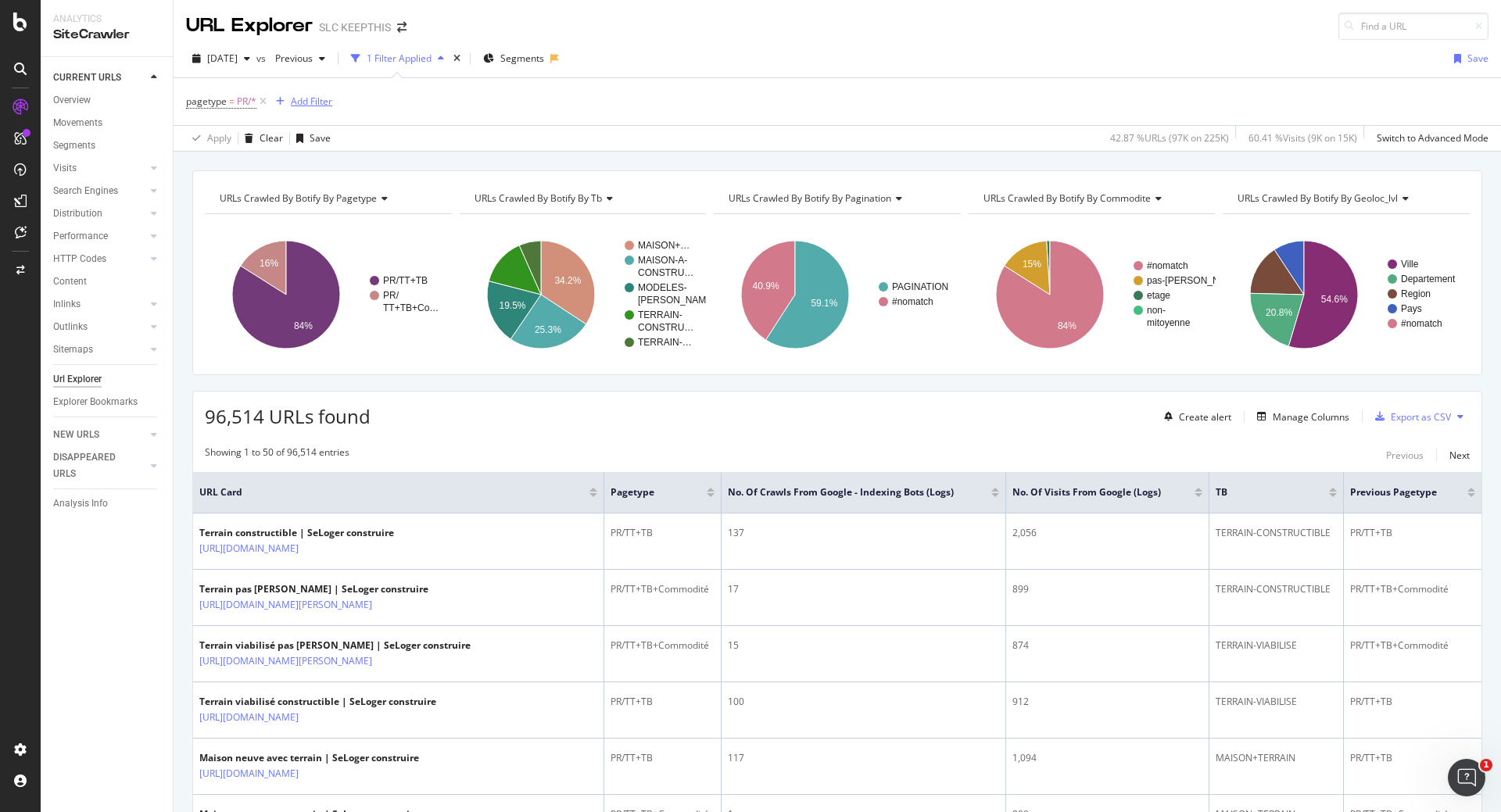
click at [309, 100] on div "Add Filter" at bounding box center [311, 101] width 42 height 13
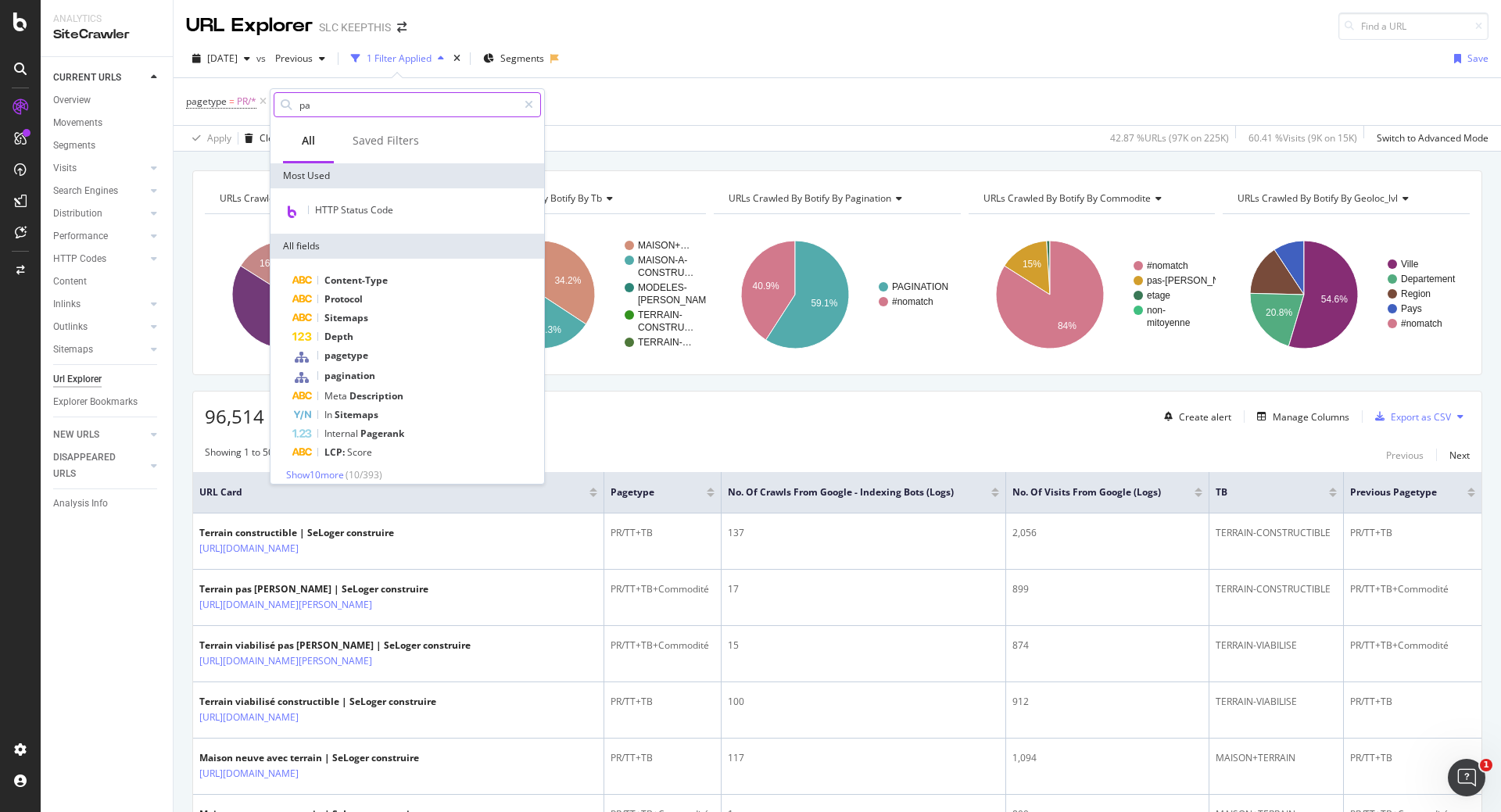
type input "pag"
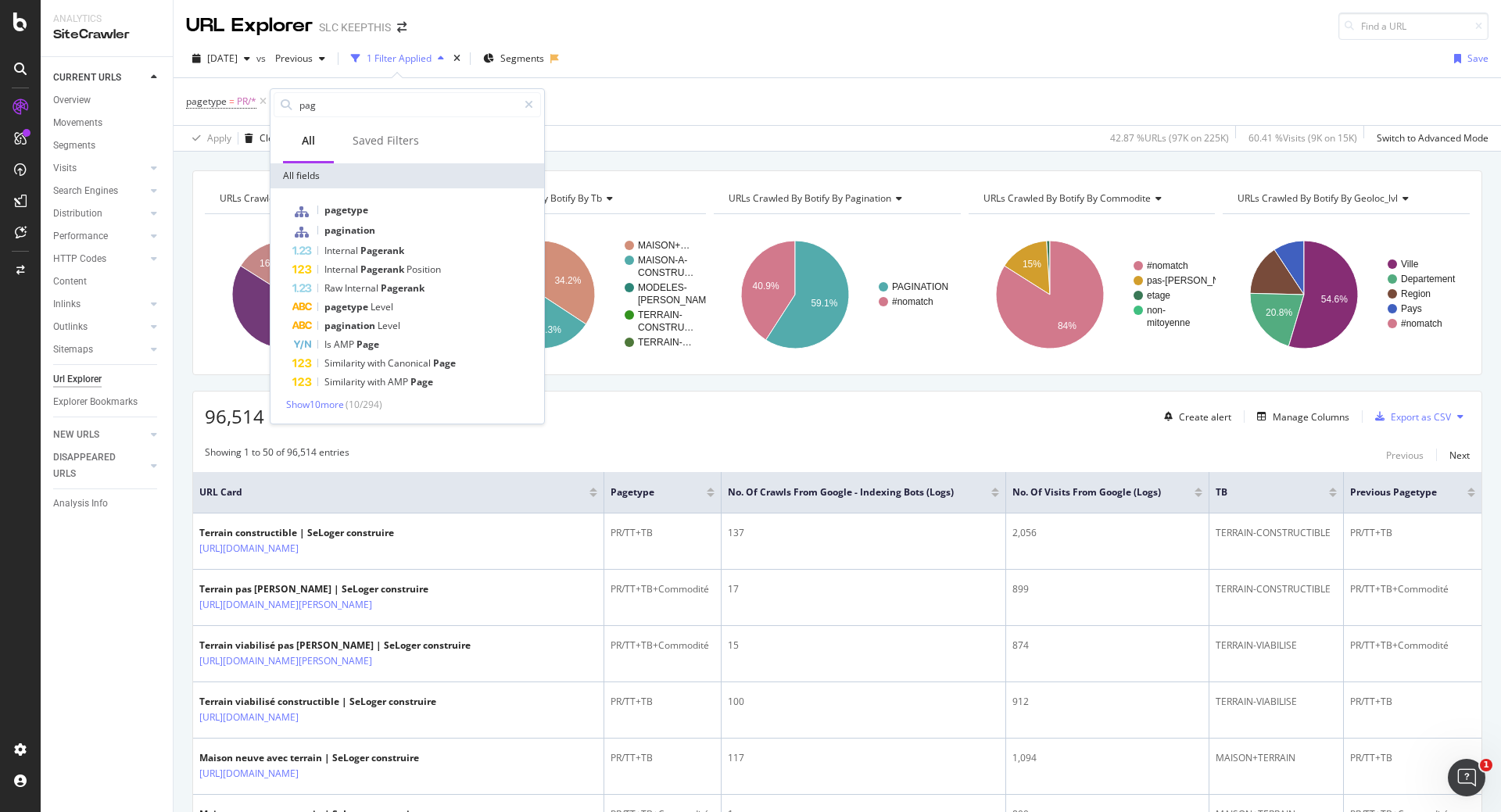
click at [619, 113] on div "pagetype = PR/* Add Filter" at bounding box center [837, 101] width 1303 height 47
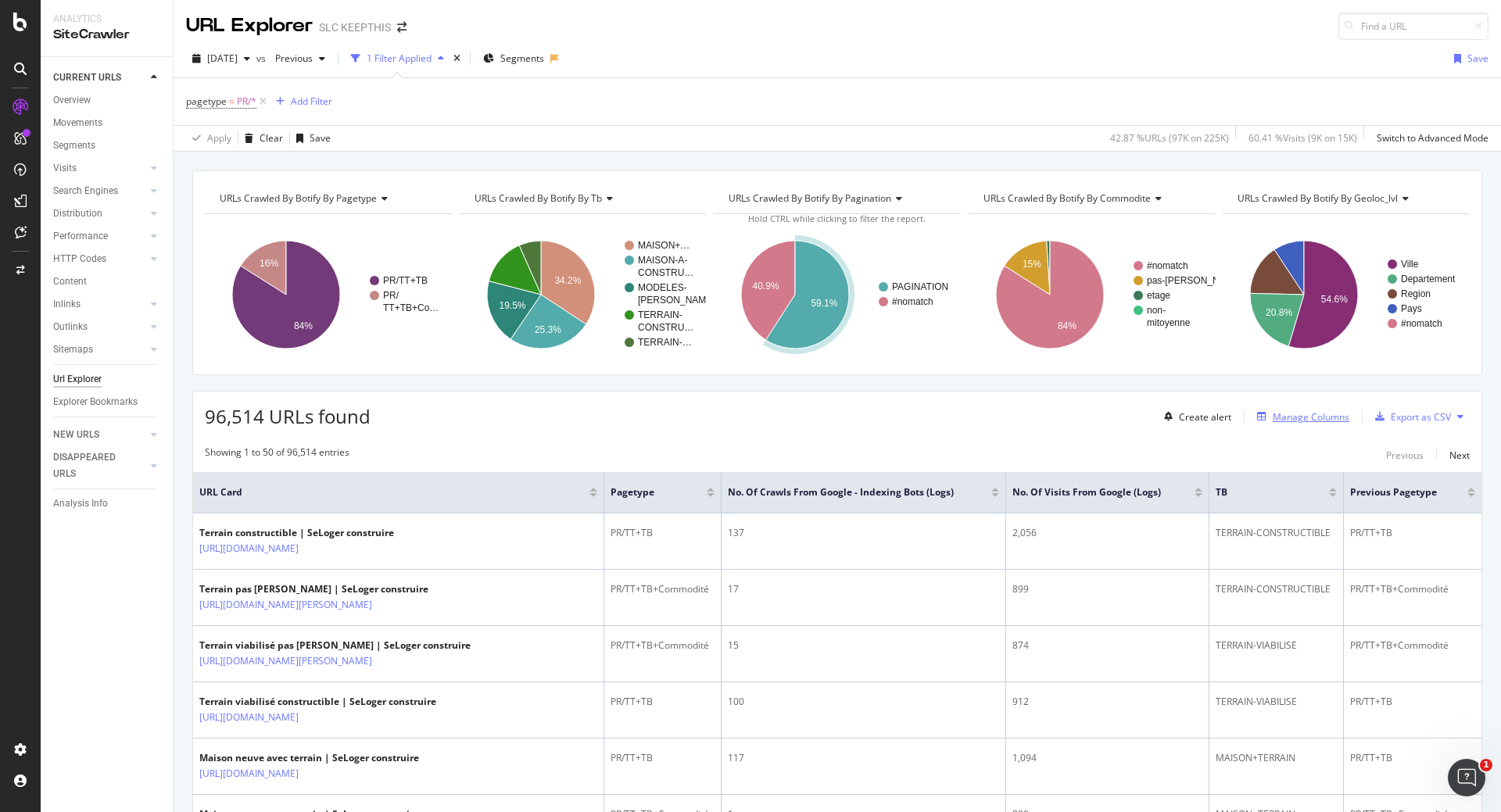
click at [1284, 416] on div "Manage Columns" at bounding box center [1311, 417] width 77 height 13
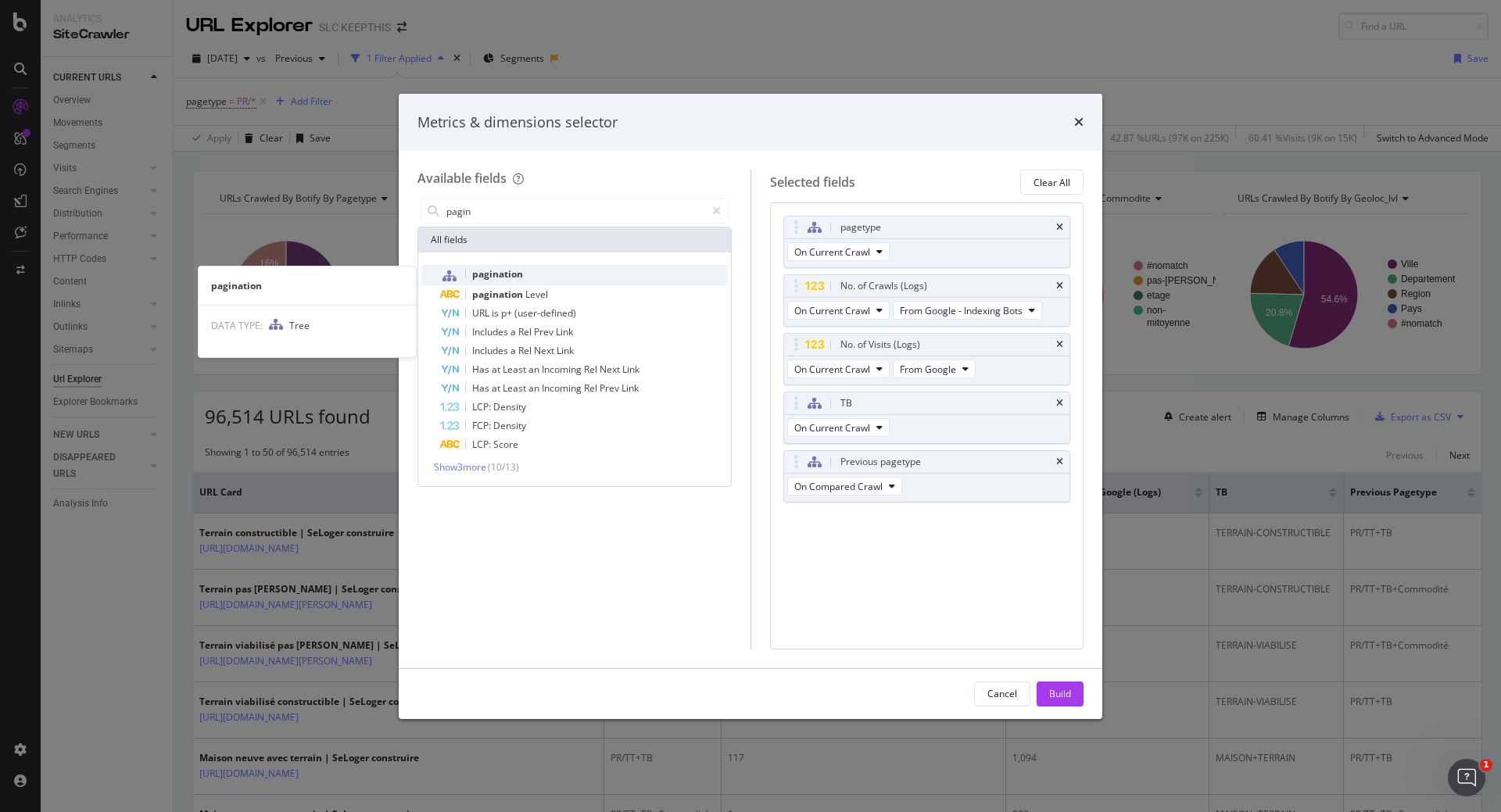
type input "pagin"
click at [526, 273] on div "pagination" at bounding box center [584, 275] width 287 height 20
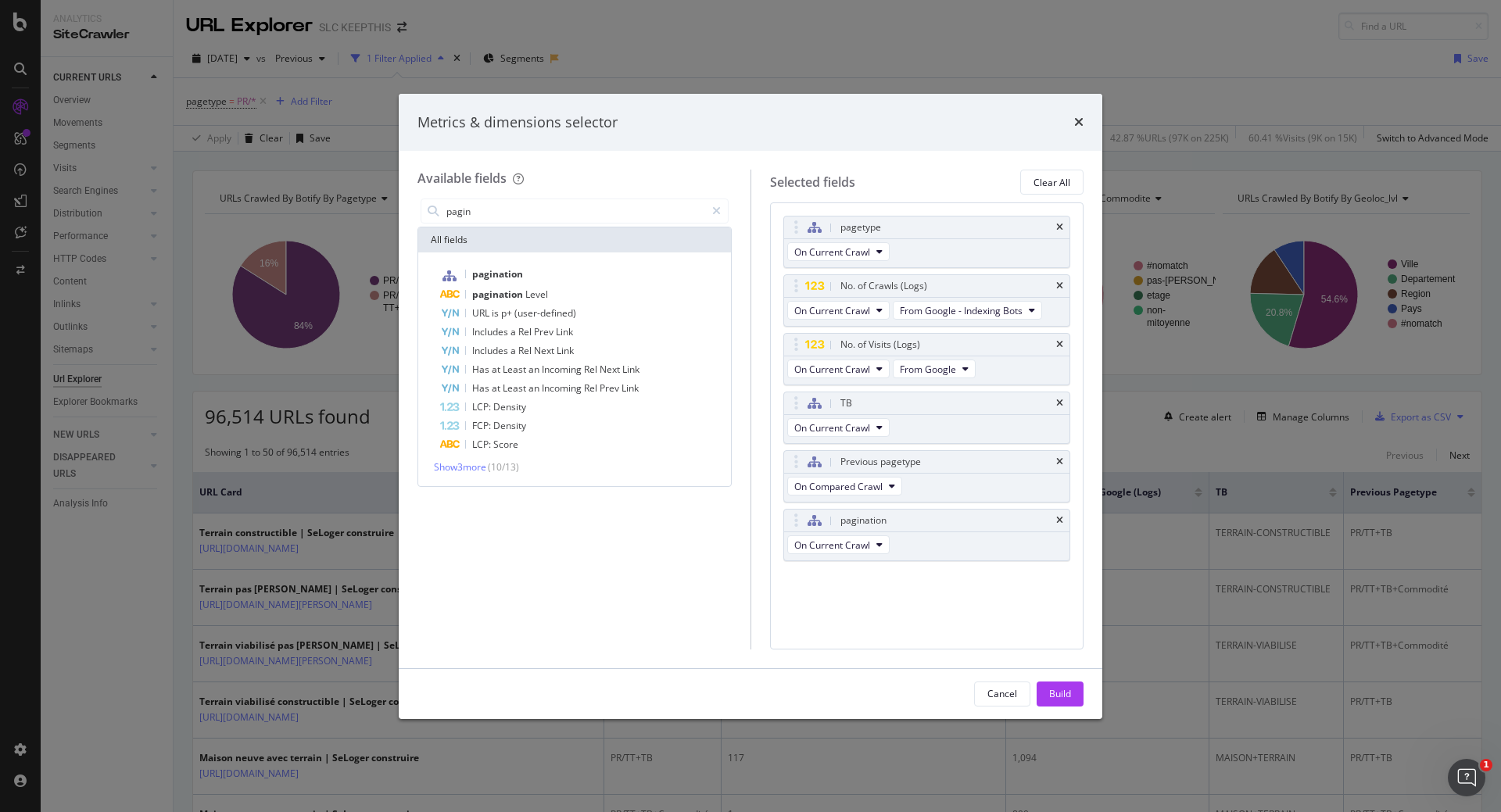
click at [1063, 626] on div "Build" at bounding box center [1059, 694] width 22 height 13
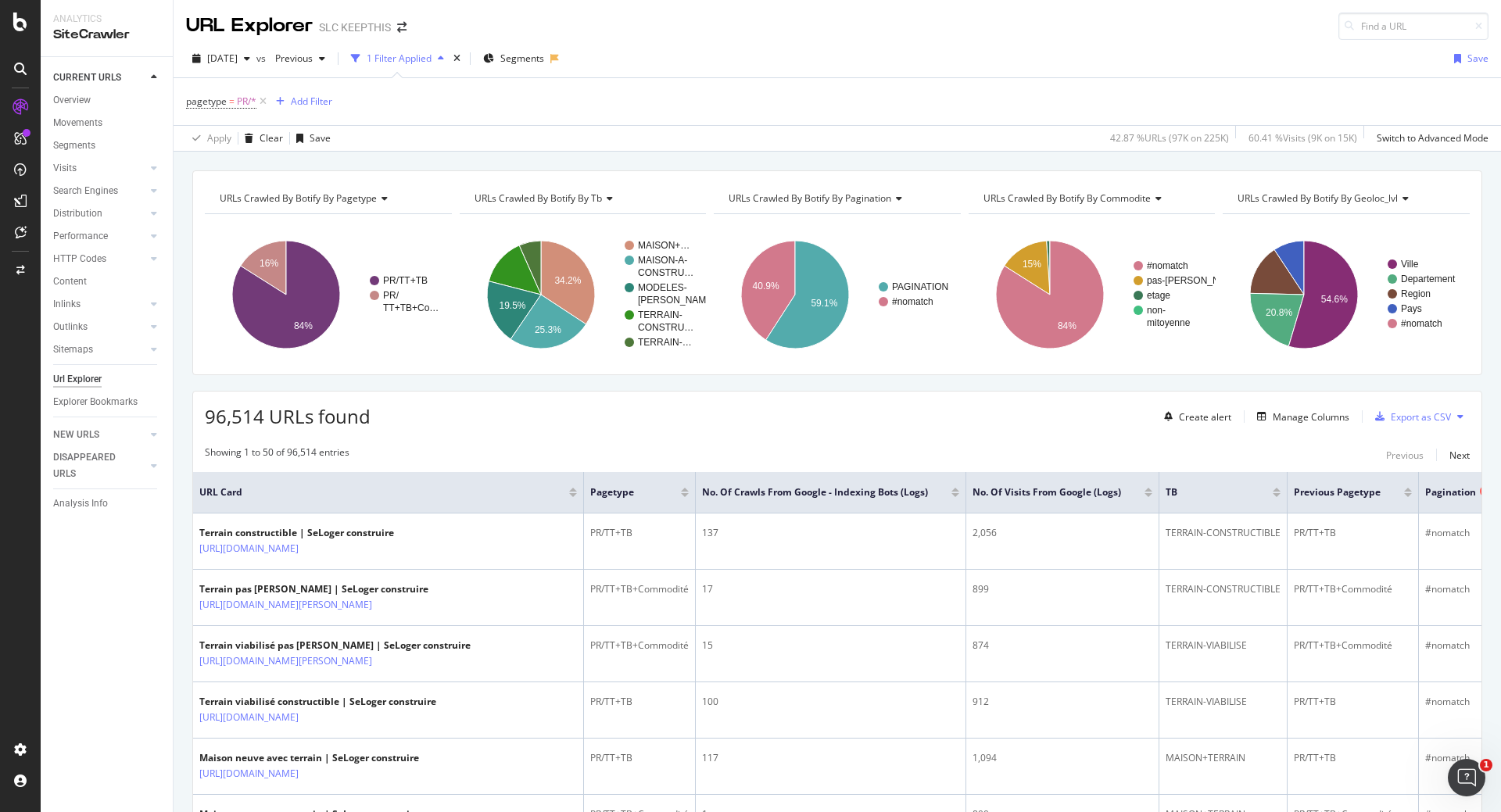
click at [1284, 494] on span "pagination" at bounding box center [1450, 492] width 51 height 14
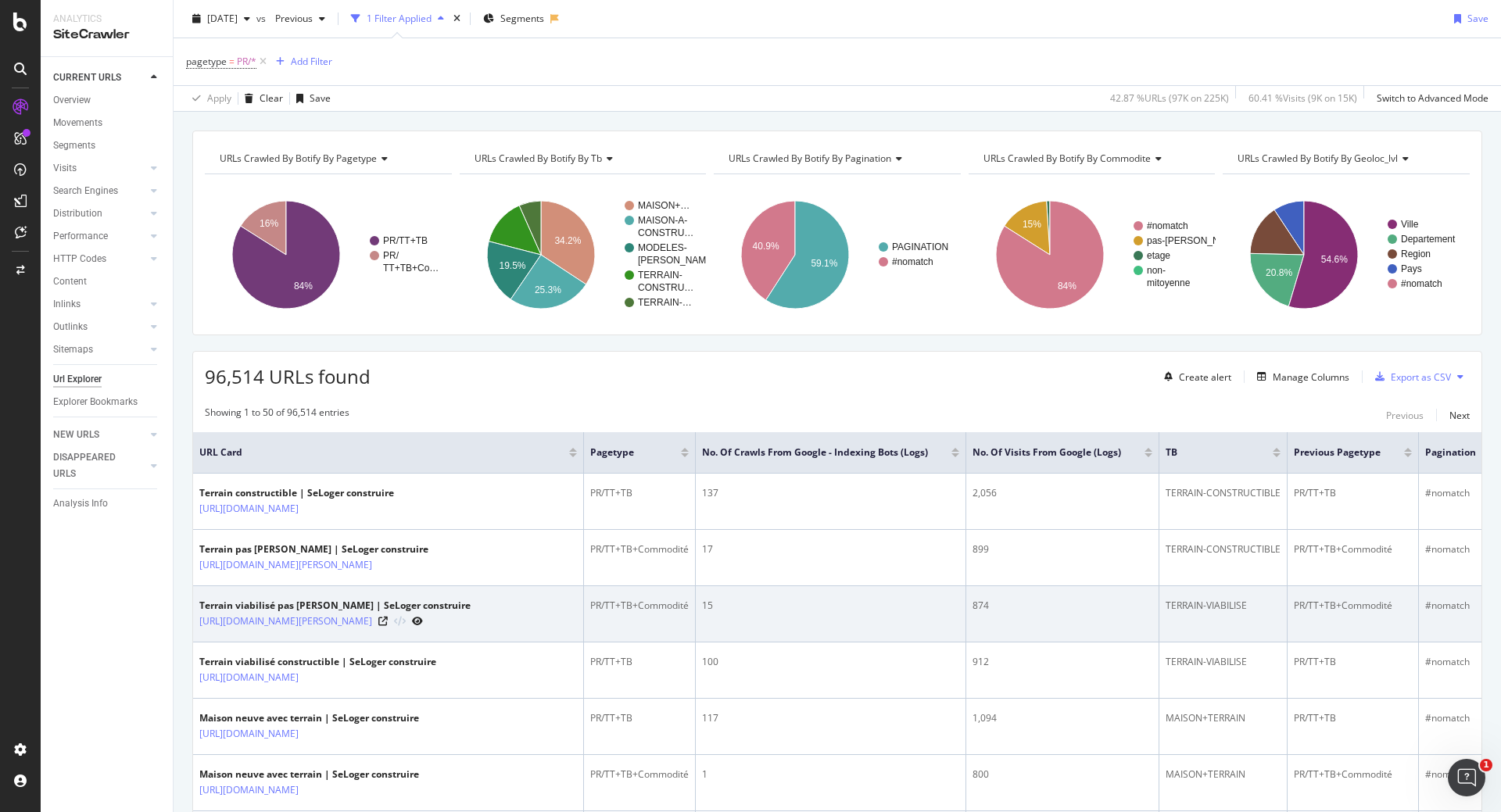
scroll to position [0, 42]
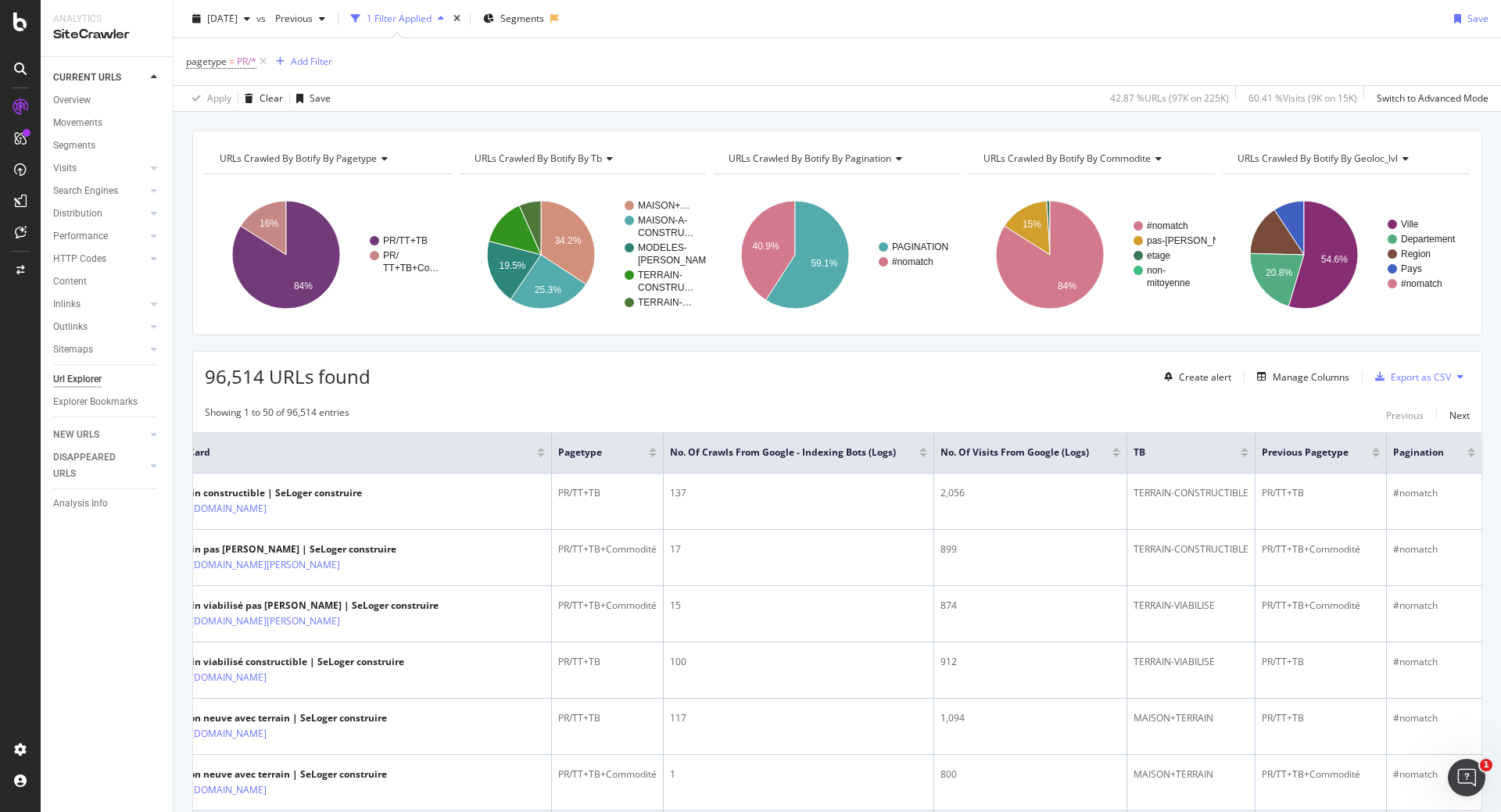
click at [1284, 457] on div at bounding box center [1472, 455] width 8 height 4
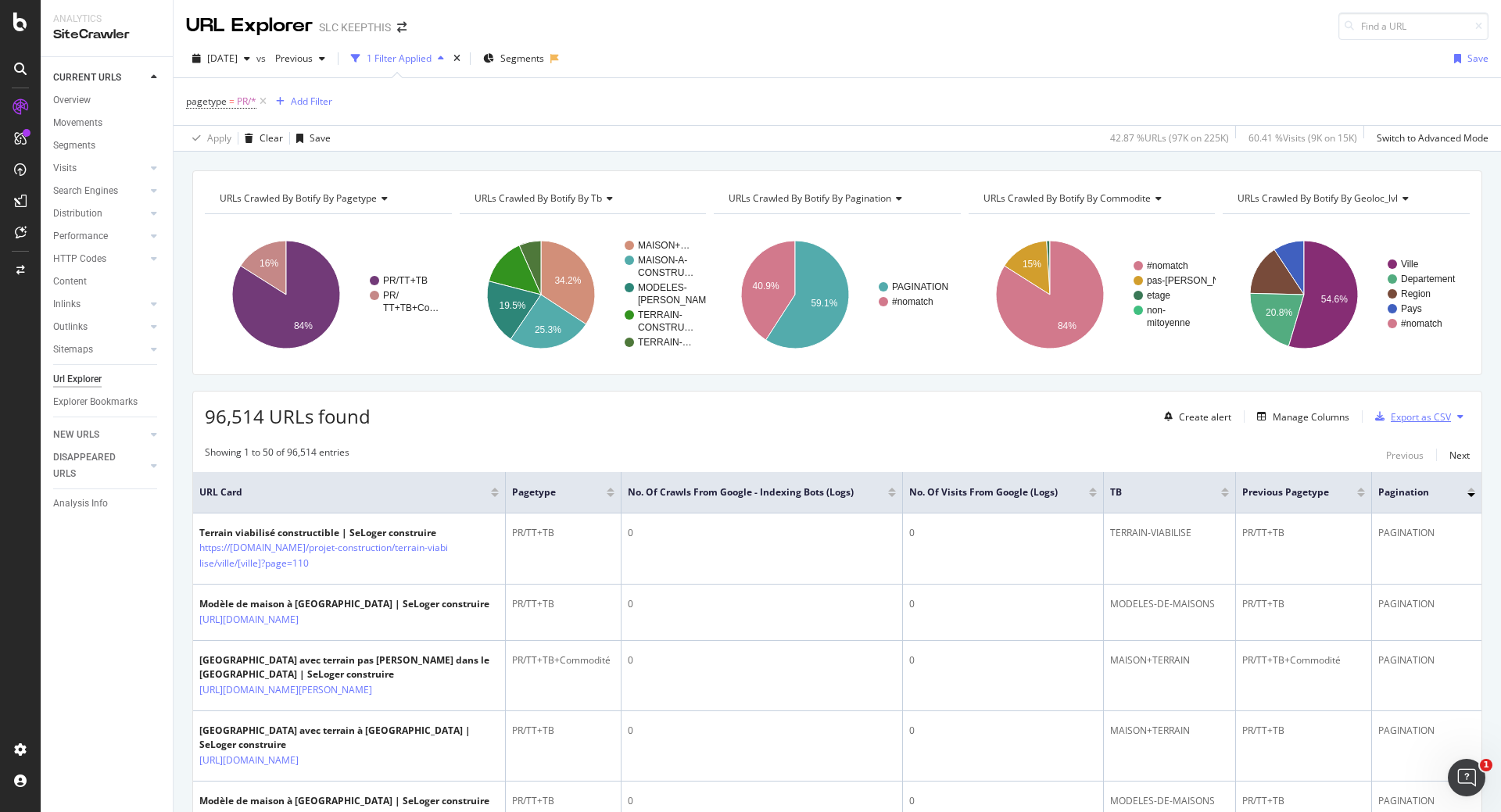
click at [1284, 418] on div "Export as CSV" at bounding box center [1421, 417] width 60 height 13
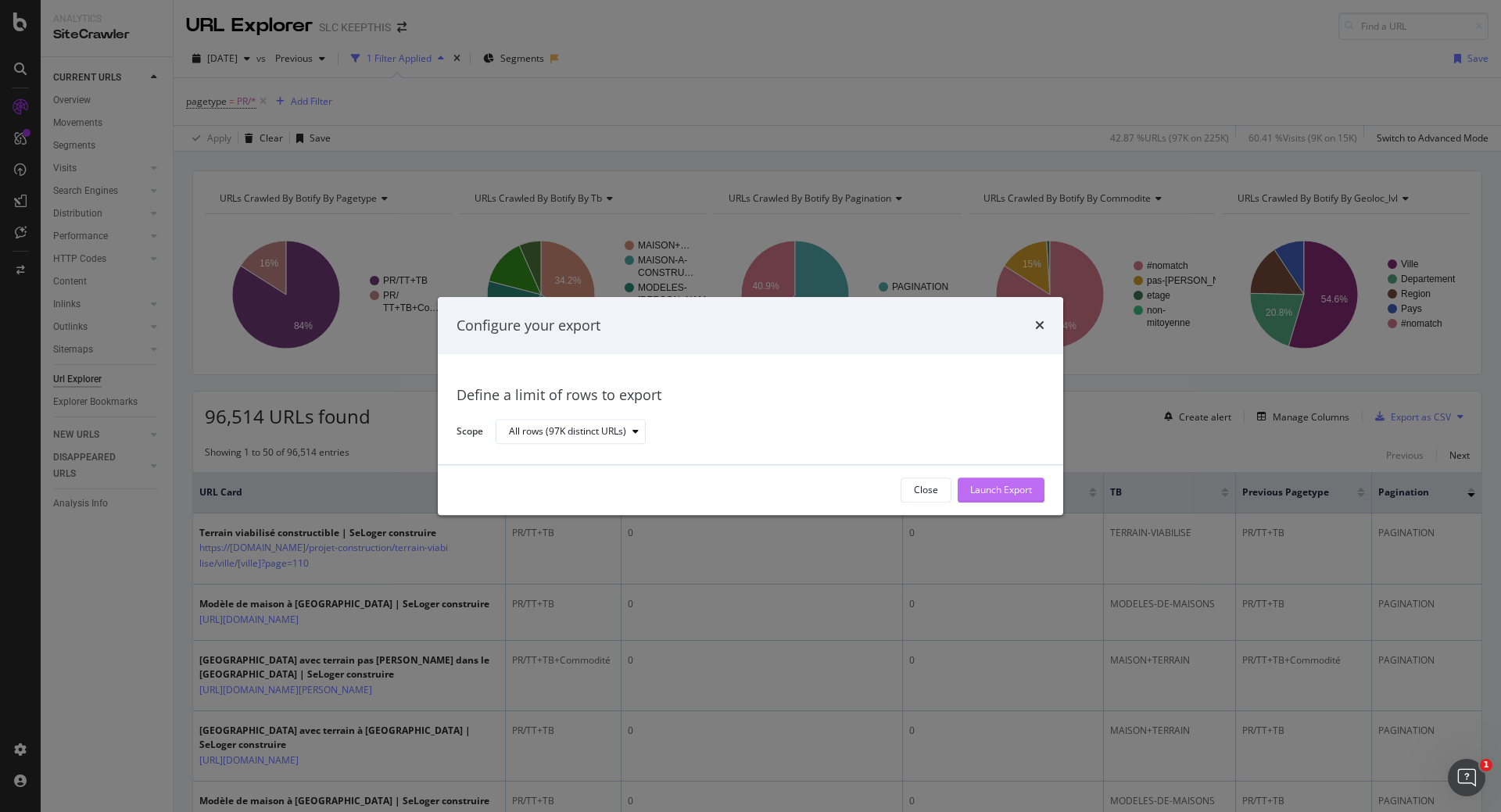
click at [1007, 484] on div "Launch Export" at bounding box center [1001, 490] width 62 height 13
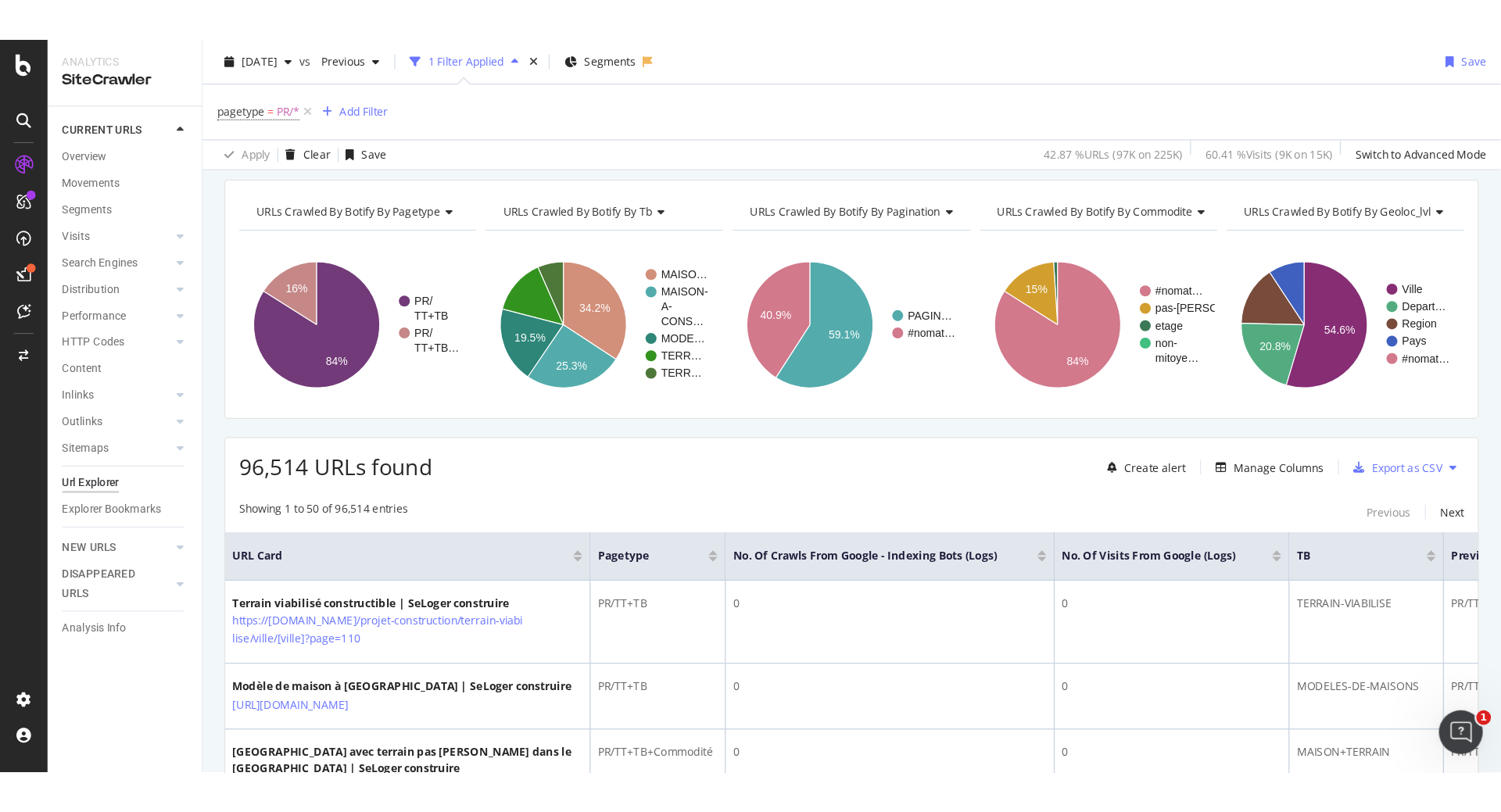
scroll to position [78, 0]
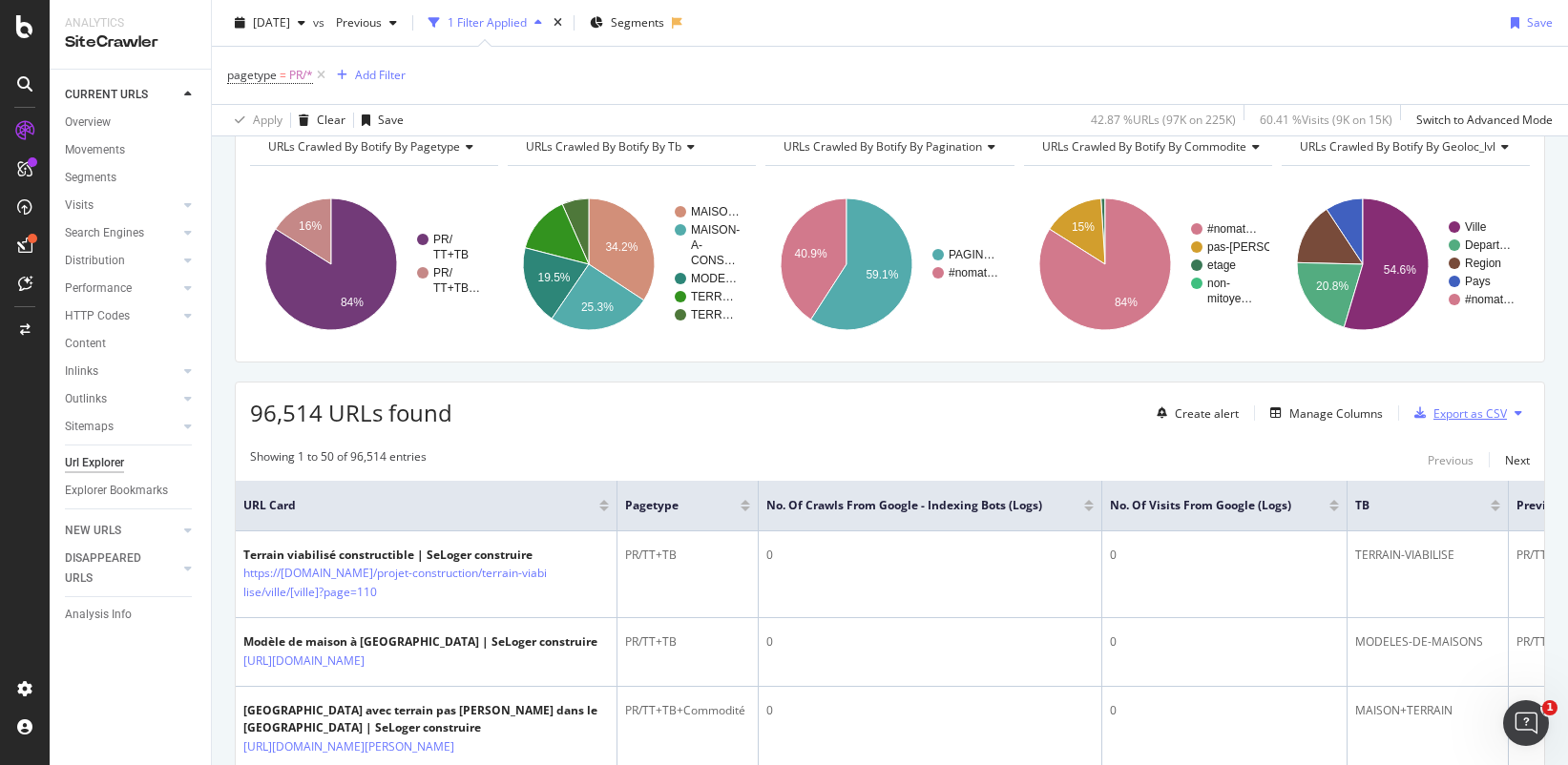
click at [1462, 415] on div "Export as CSV" at bounding box center [1470, 413] width 74 height 16
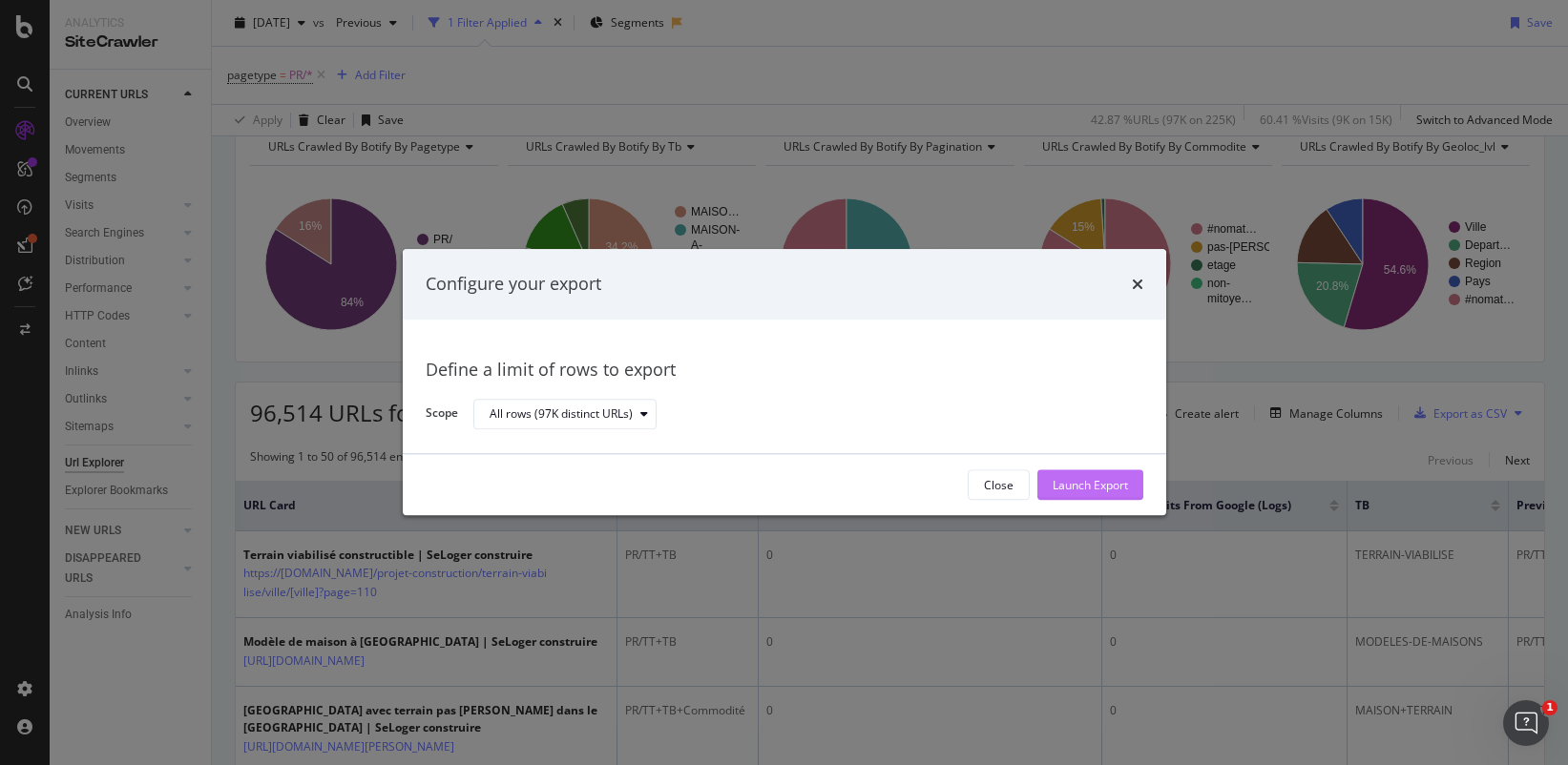
click at [1091, 482] on div "Launch Export" at bounding box center [1090, 485] width 76 height 16
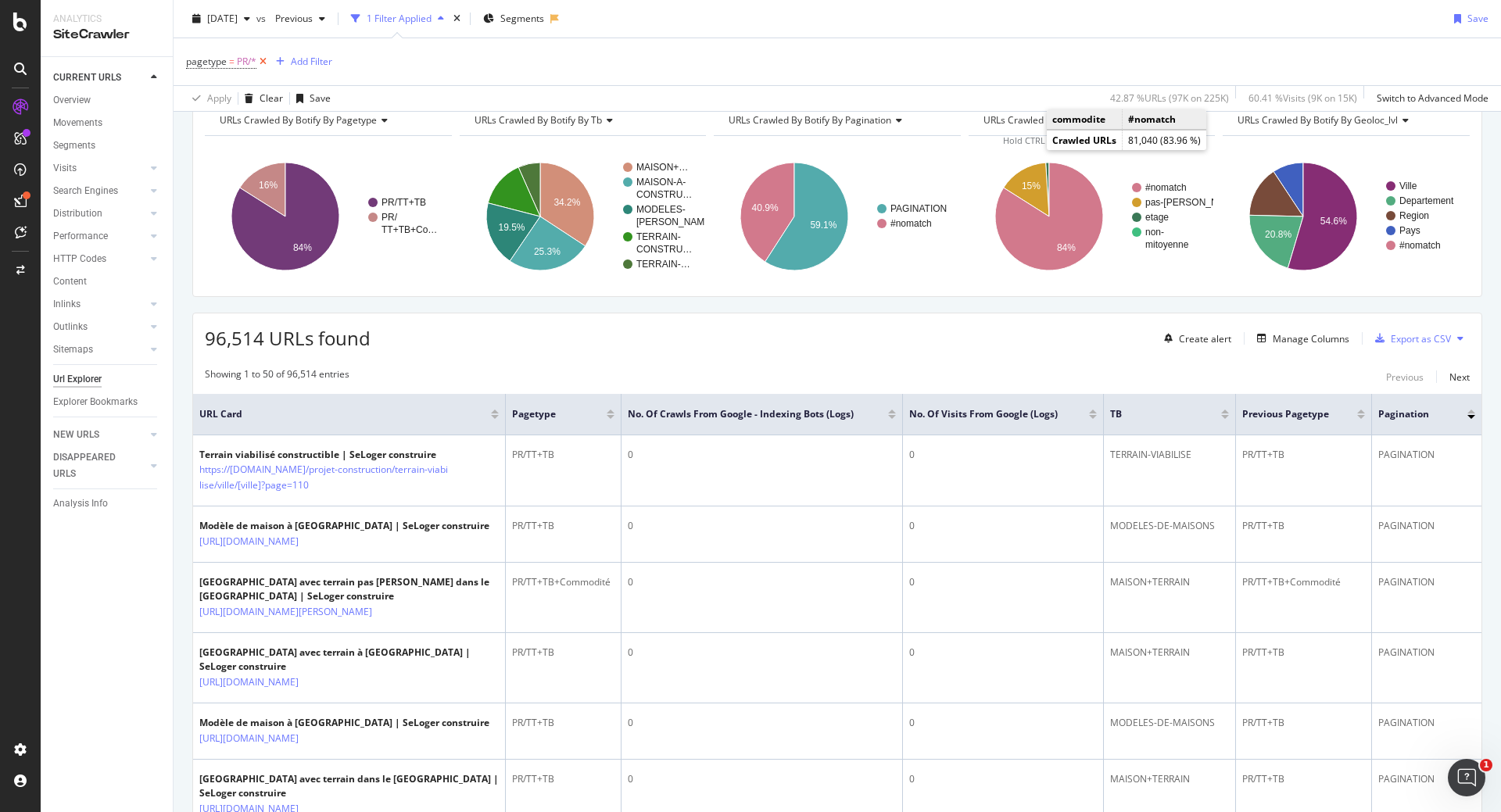
click at [263, 60] on icon at bounding box center [263, 61] width 13 height 16
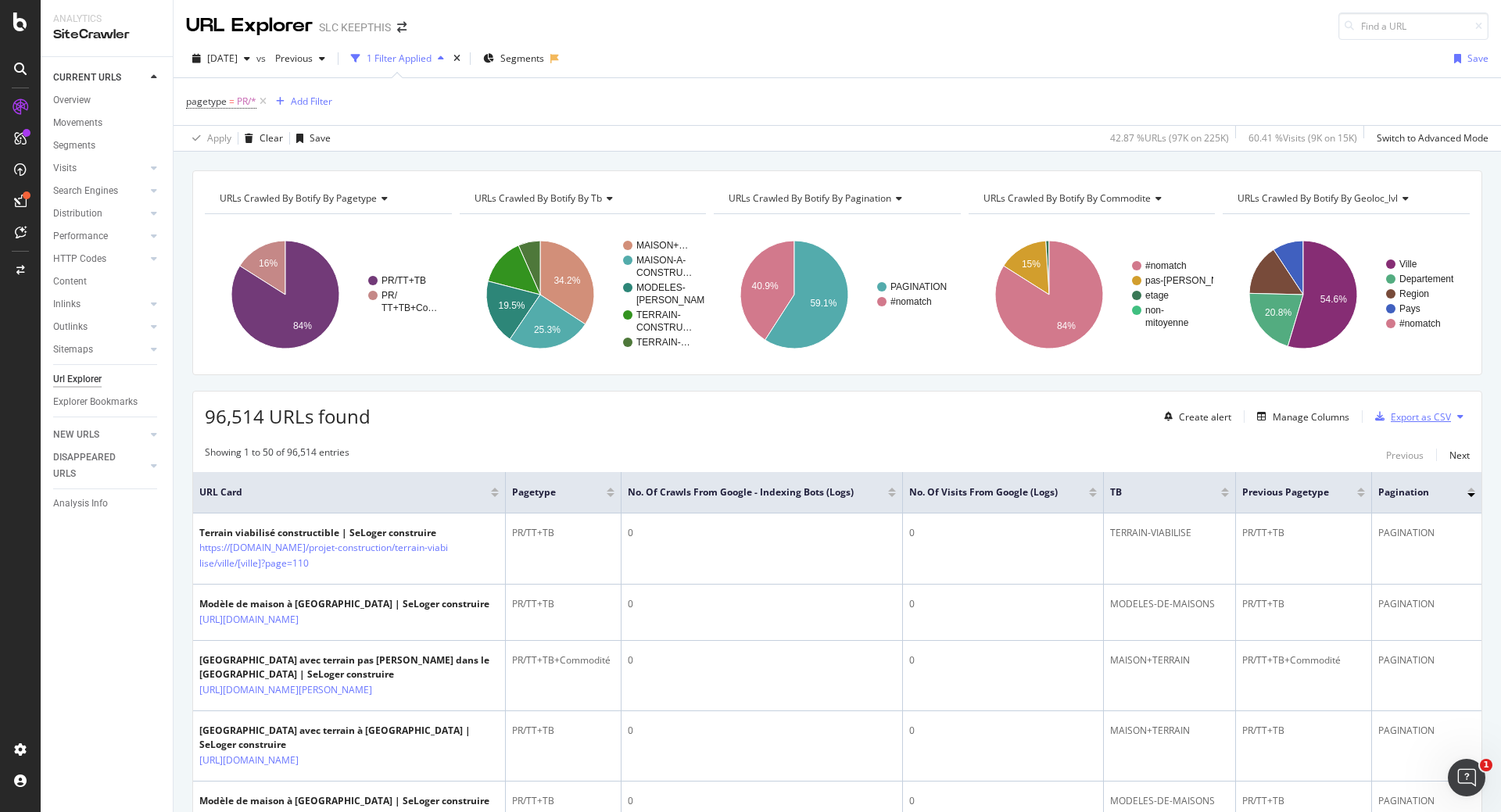
click at [1284, 421] on div "Export as CSV" at bounding box center [1421, 417] width 60 height 13
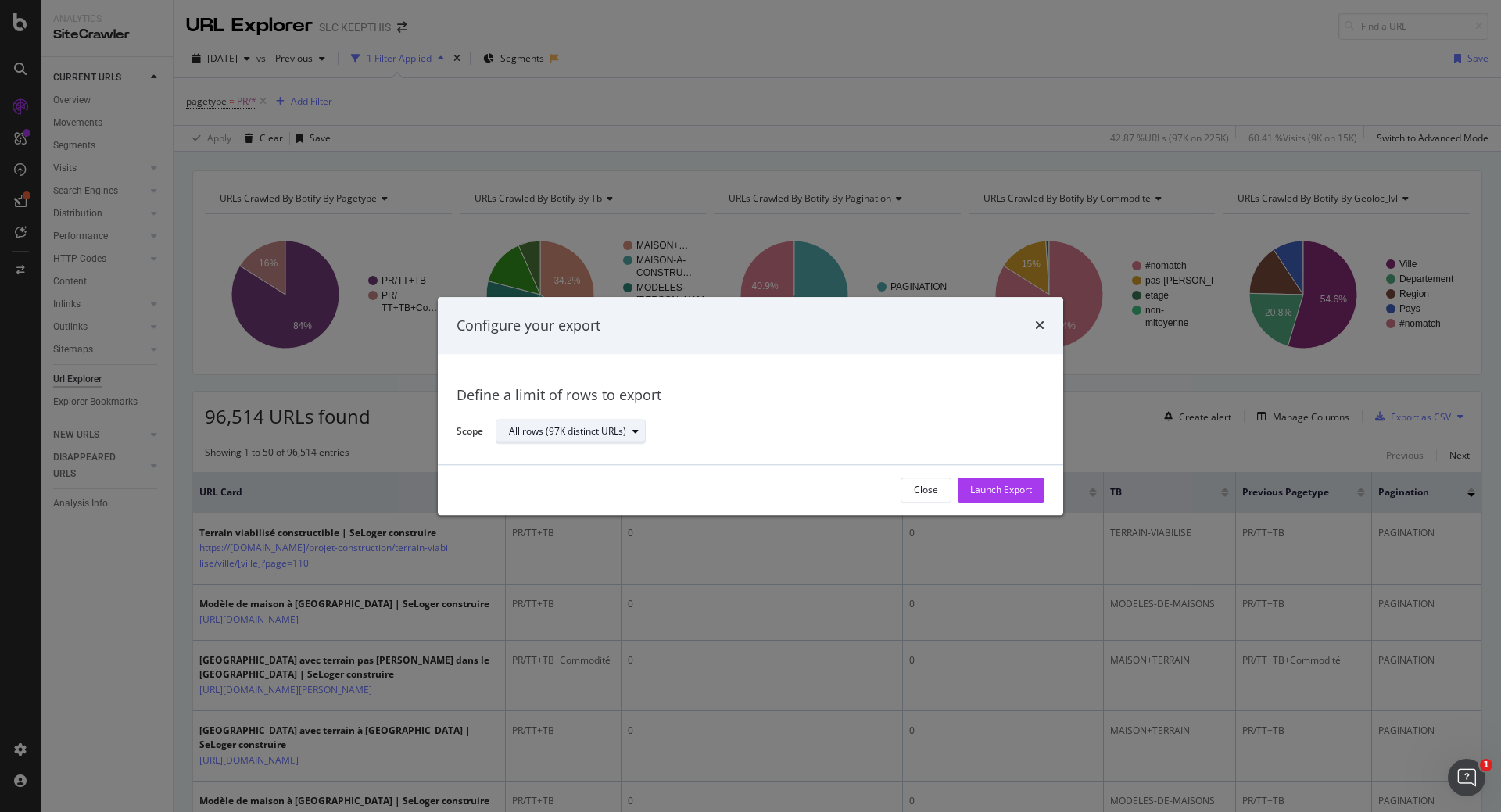
click at [574, 437] on div "All rows (97K distinct URLs)" at bounding box center [568, 432] width 118 height 9
click at [551, 481] on div "Define a limit" at bounding box center [544, 484] width 58 height 13
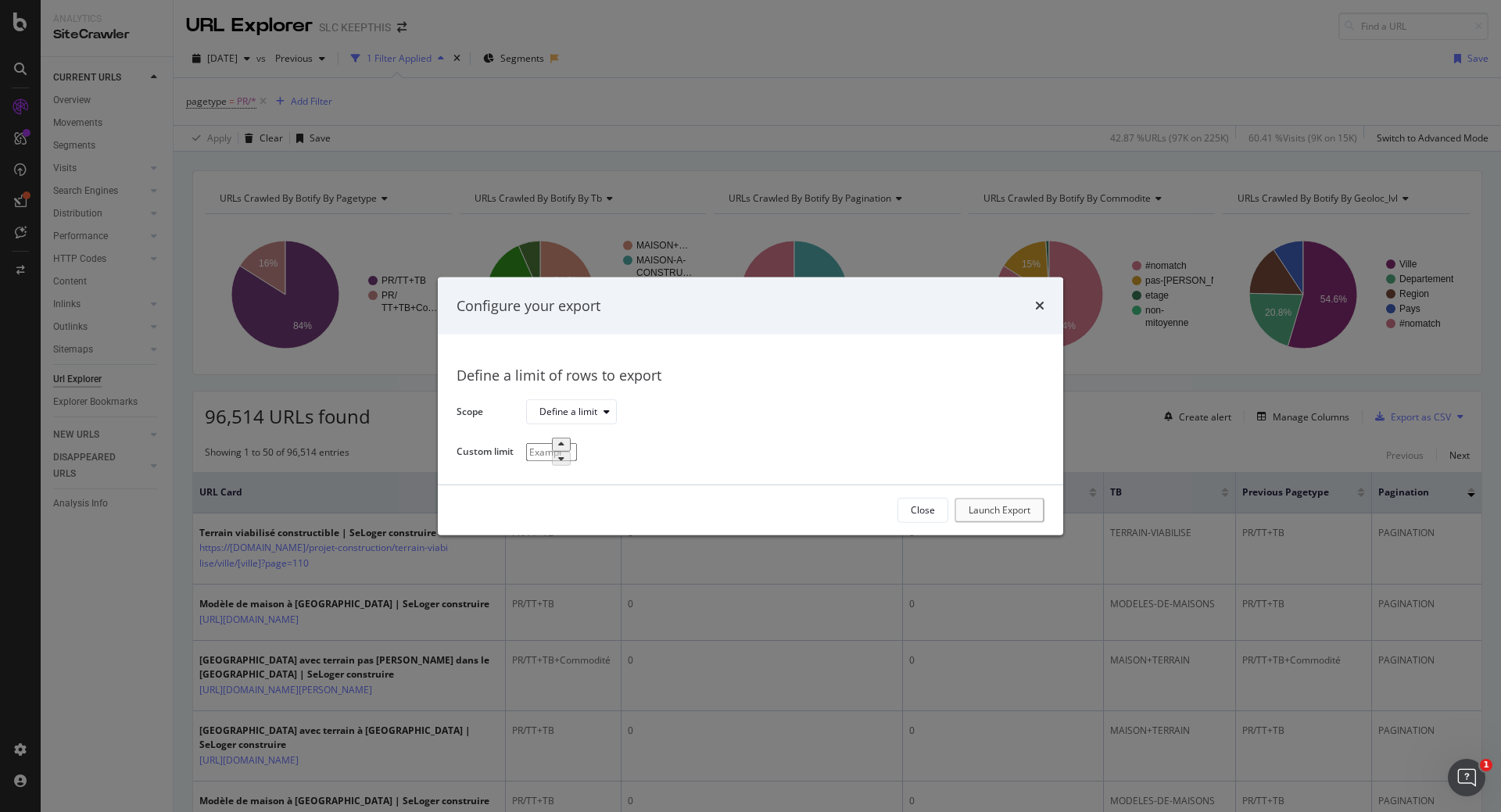
click at [535, 450] on input "modal" at bounding box center [552, 452] width 51 height 18
type input "96000"
click at [980, 510] on div "Launch Export" at bounding box center [1001, 510] width 62 height 13
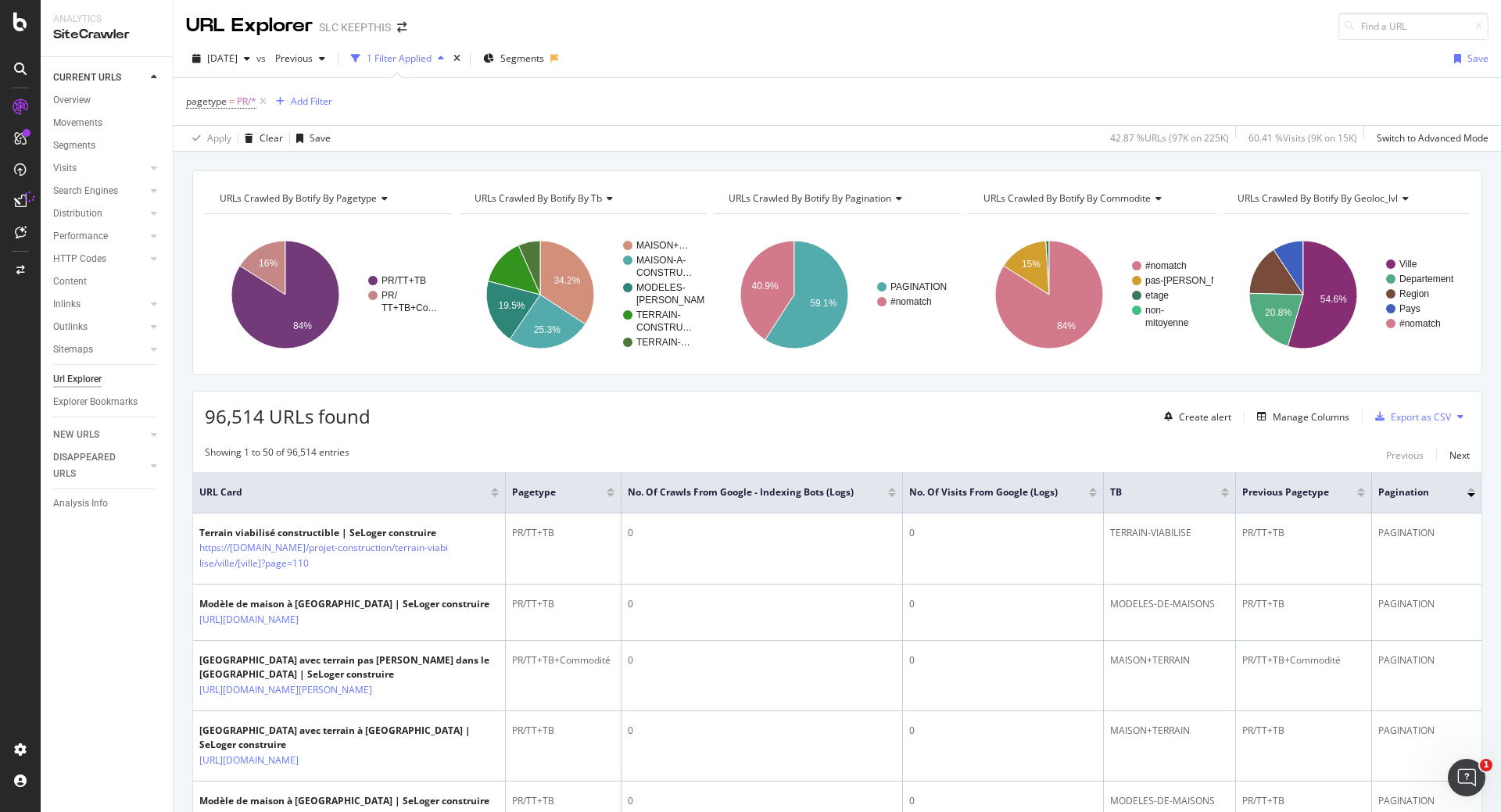
click at [18, 197] on icon at bounding box center [20, 200] width 12 height 12
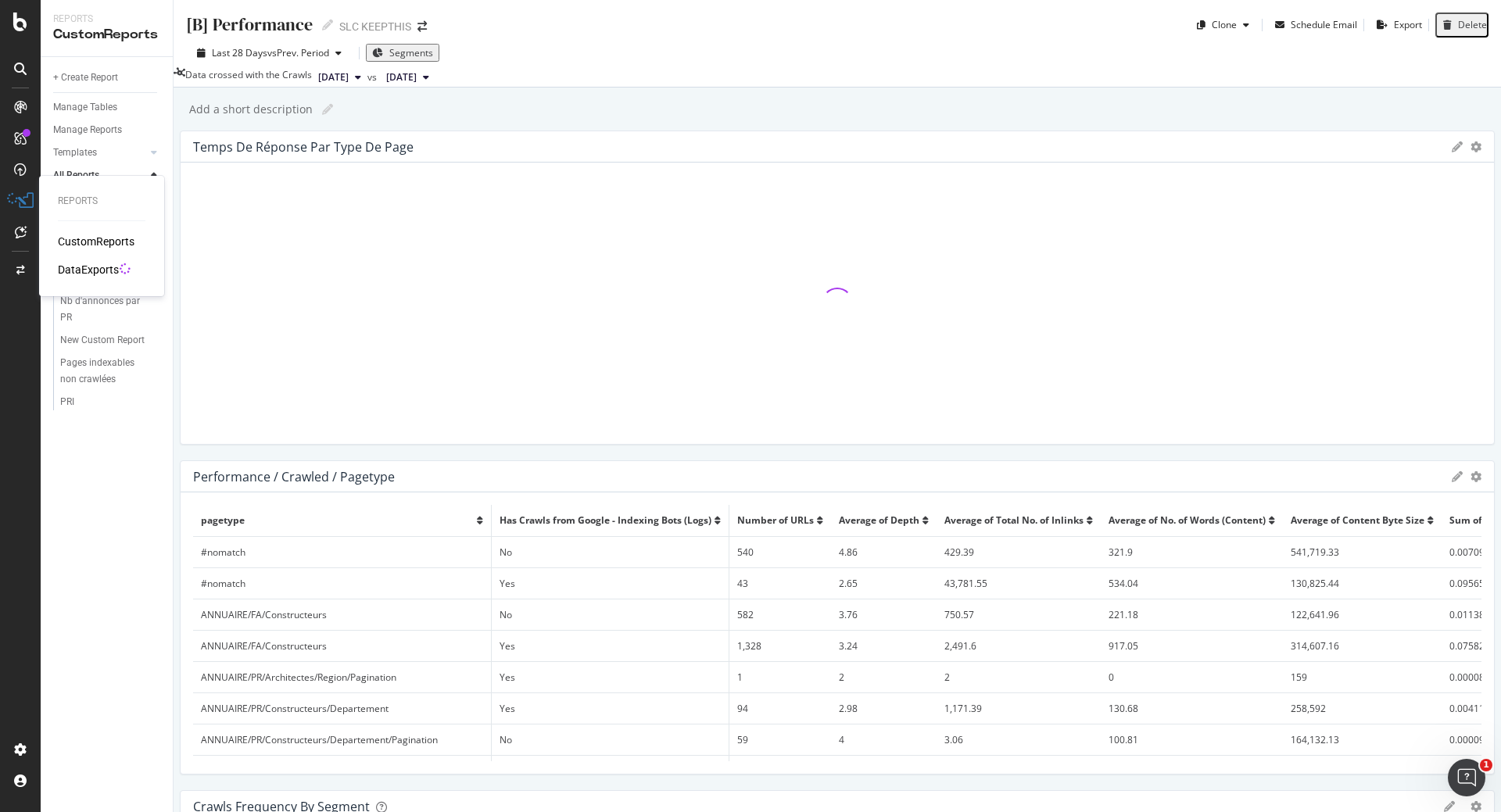
click at [74, 269] on div "DataExports" at bounding box center [88, 269] width 61 height 16
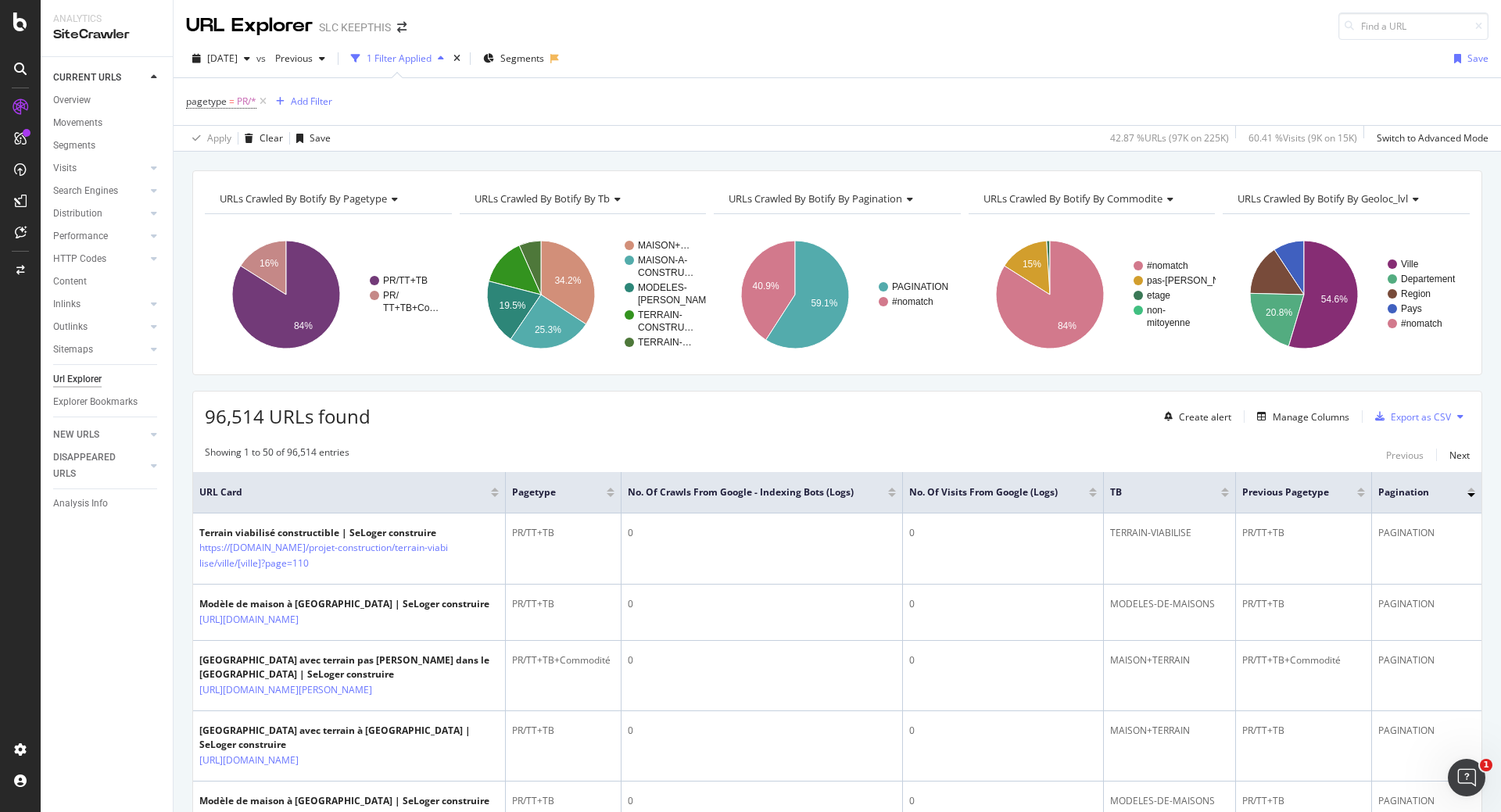
scroll to position [157, 0]
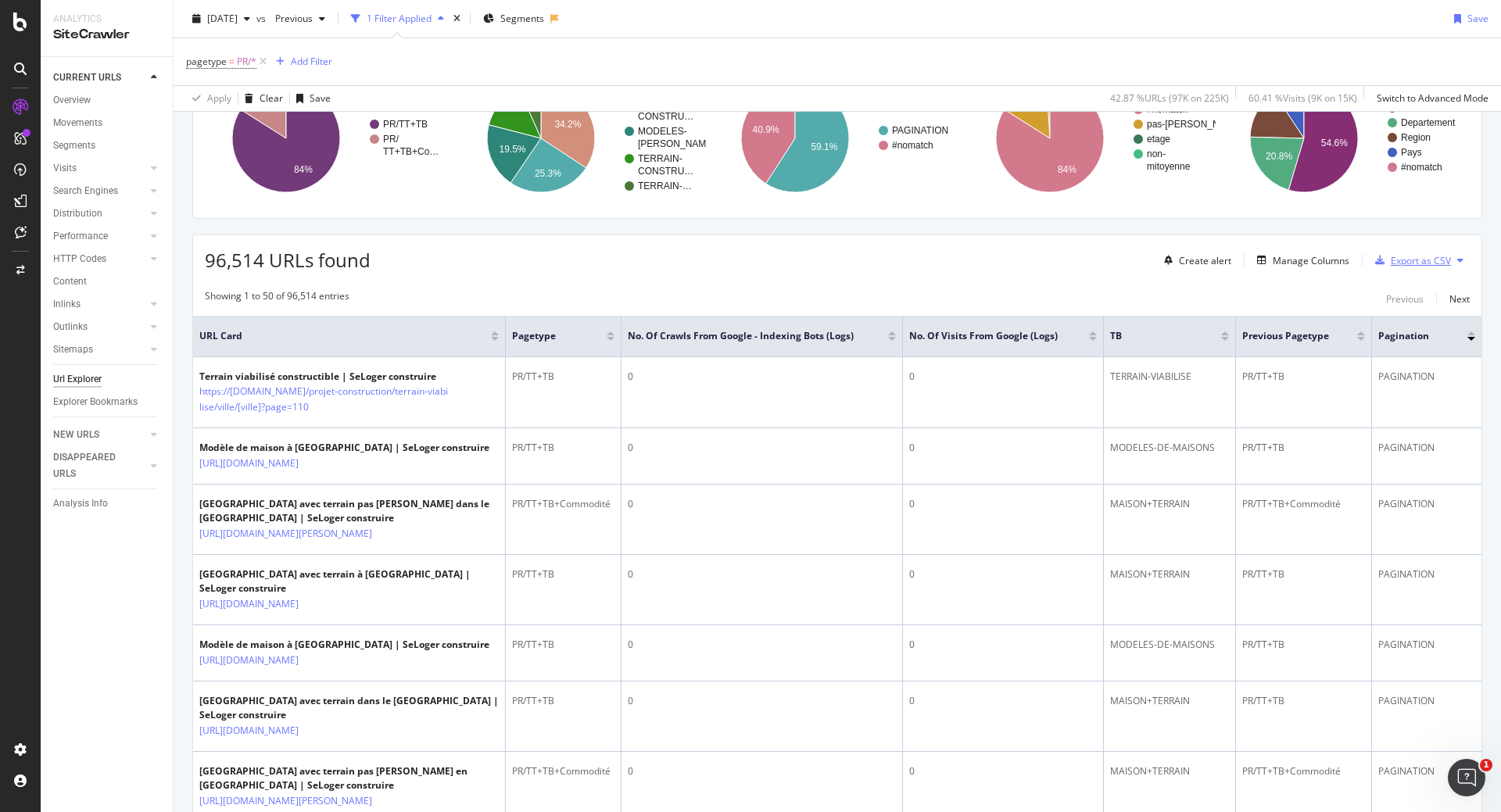
click at [1284, 264] on div "Export as CSV" at bounding box center [1421, 260] width 60 height 13
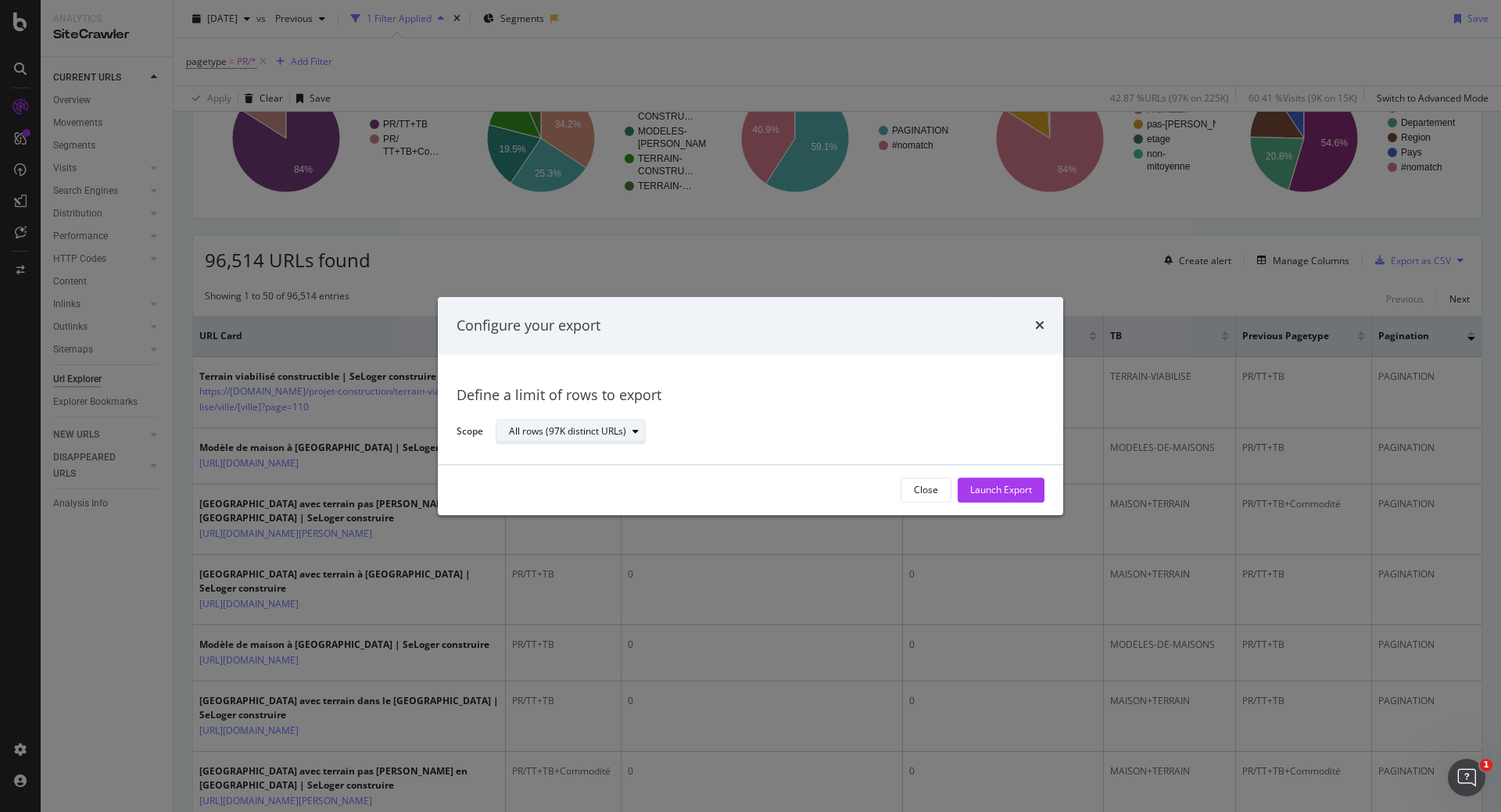
click at [588, 431] on div "All rows (97K distinct URLs)" at bounding box center [568, 432] width 118 height 9
click at [917, 427] on div "All rows (97K distinct URLs)" at bounding box center [763, 432] width 536 height 28
click at [1047, 486] on div "Close Launch Export" at bounding box center [750, 490] width 625 height 50
click at [1023, 490] on div "Launch Export" at bounding box center [1001, 490] width 62 height 13
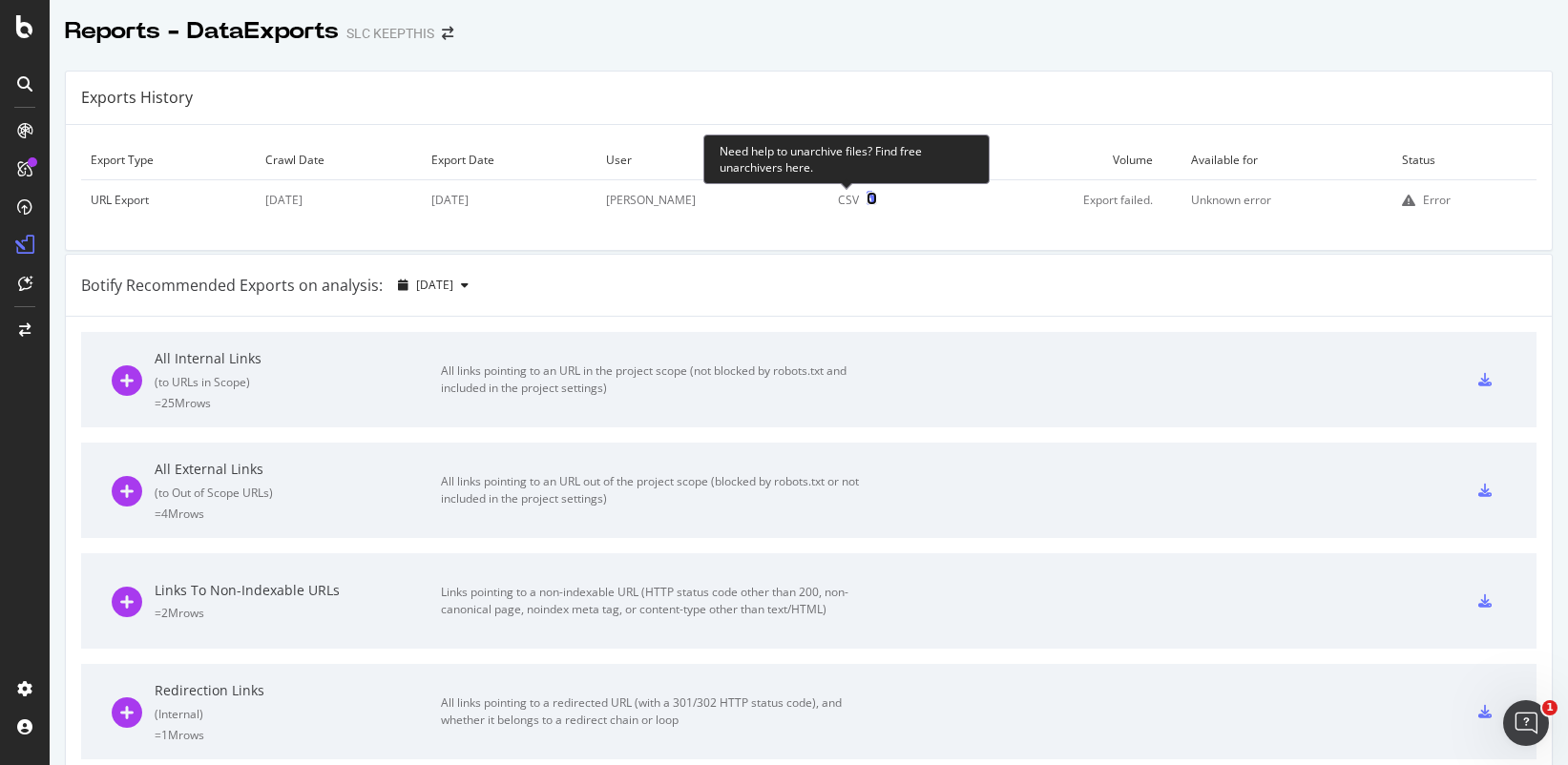
click at [867, 199] on icon at bounding box center [872, 198] width 11 height 13
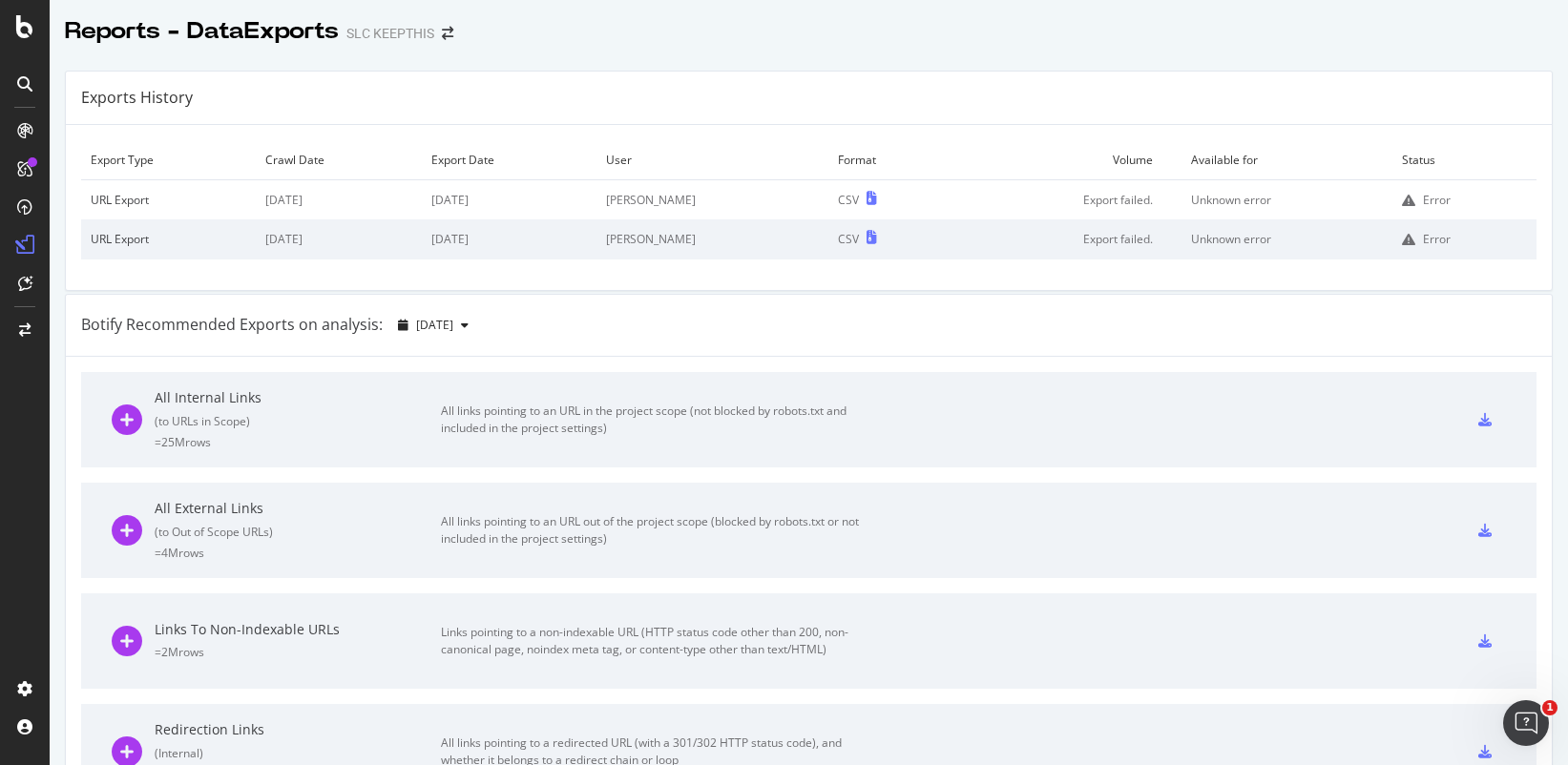
click at [1423, 202] on div "Error" at bounding box center [1437, 200] width 28 height 16
click at [1210, 199] on td "Unknown error" at bounding box center [1287, 200] width 211 height 40
click at [1084, 196] on td "Export failed." at bounding box center [1066, 200] width 229 height 40
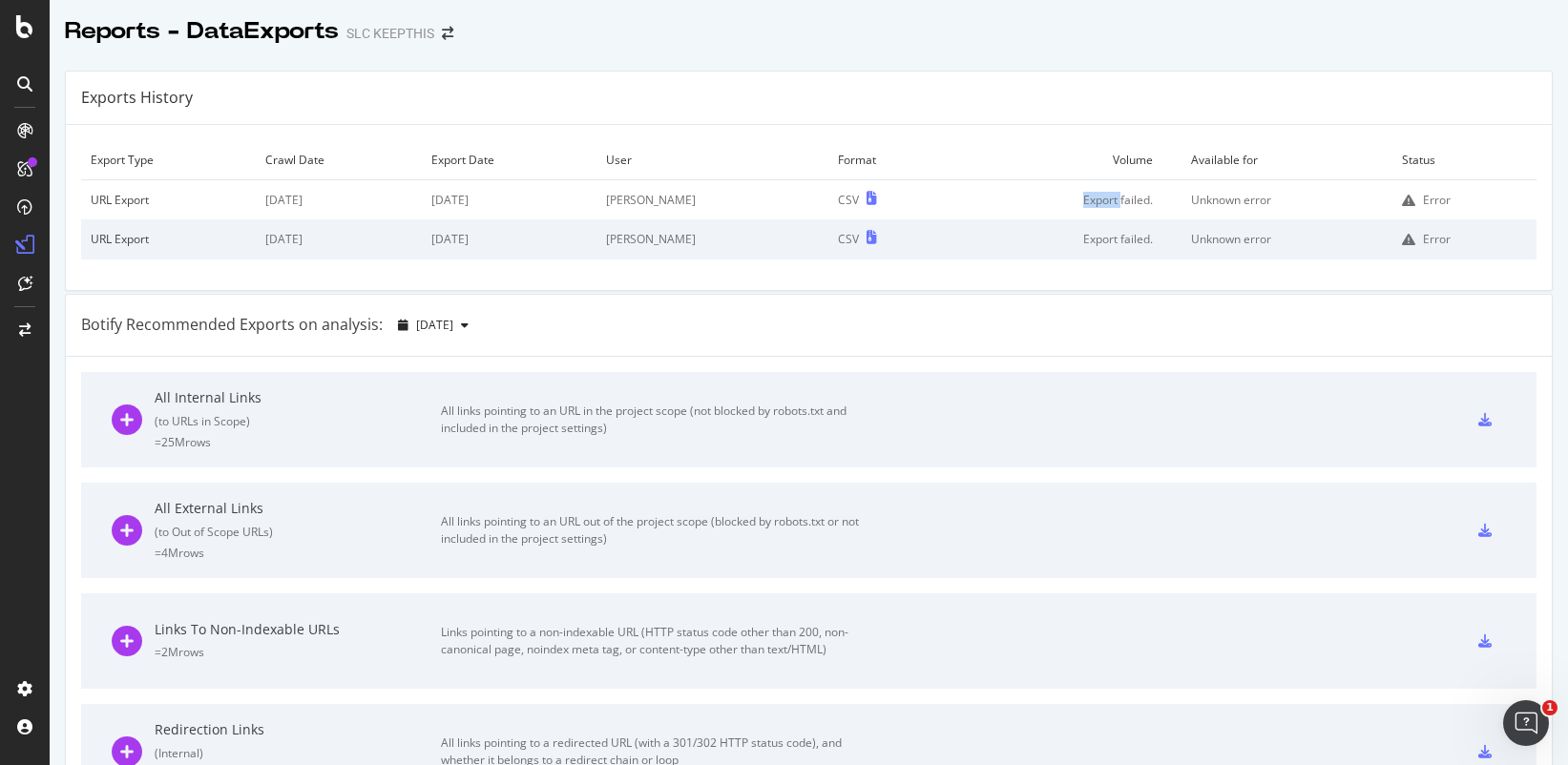
click at [1084, 196] on td "Export failed." at bounding box center [1066, 200] width 229 height 40
